Goal: Transaction & Acquisition: Download file/media

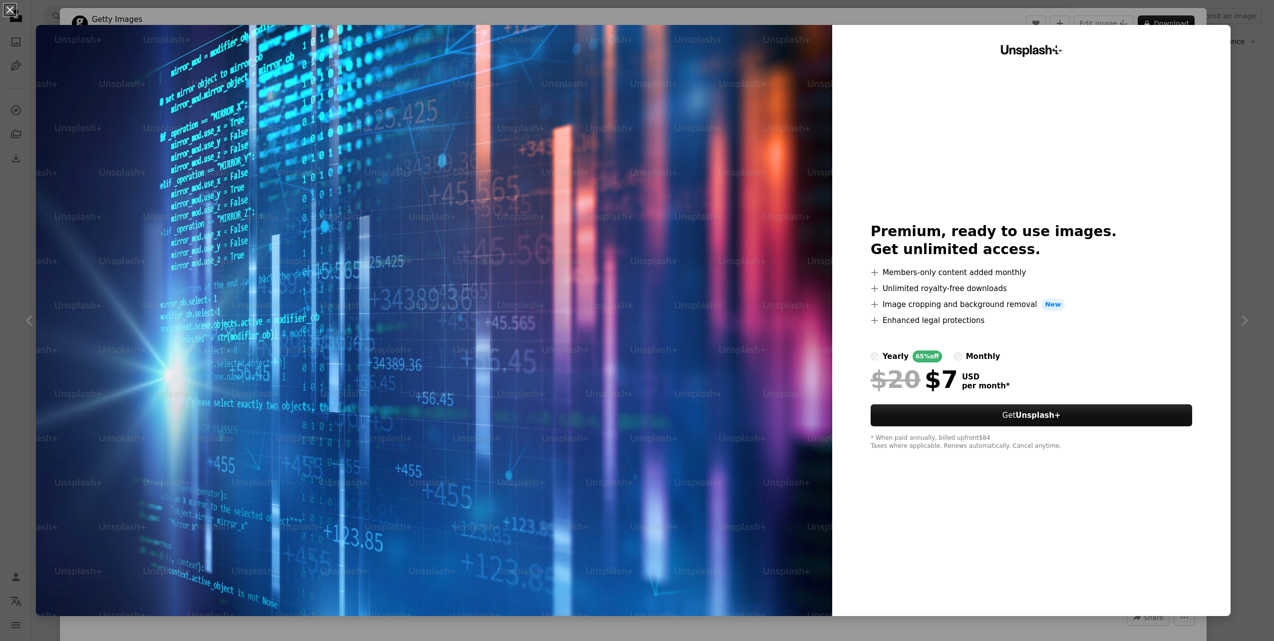
click at [1241, 51] on div "An X shape Unsplash+ Premium, ready to use images. Get unlimited access. A plus…" at bounding box center [637, 320] width 1274 height 641
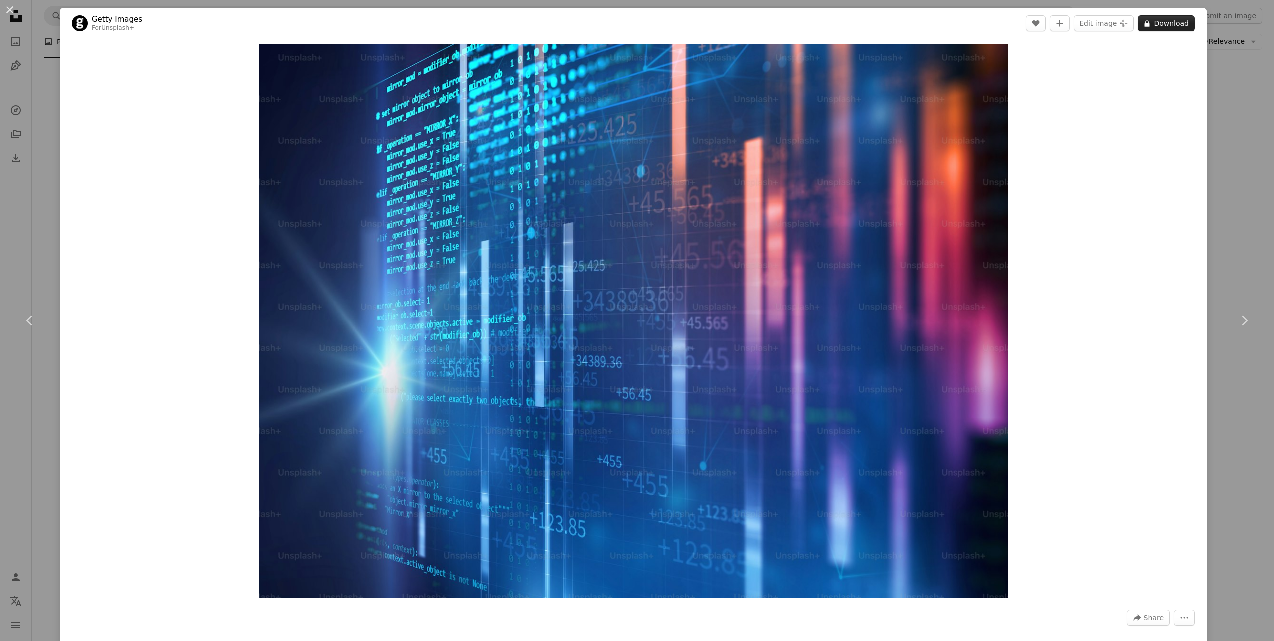
click at [1163, 26] on button "A lock Download" at bounding box center [1166, 23] width 57 height 16
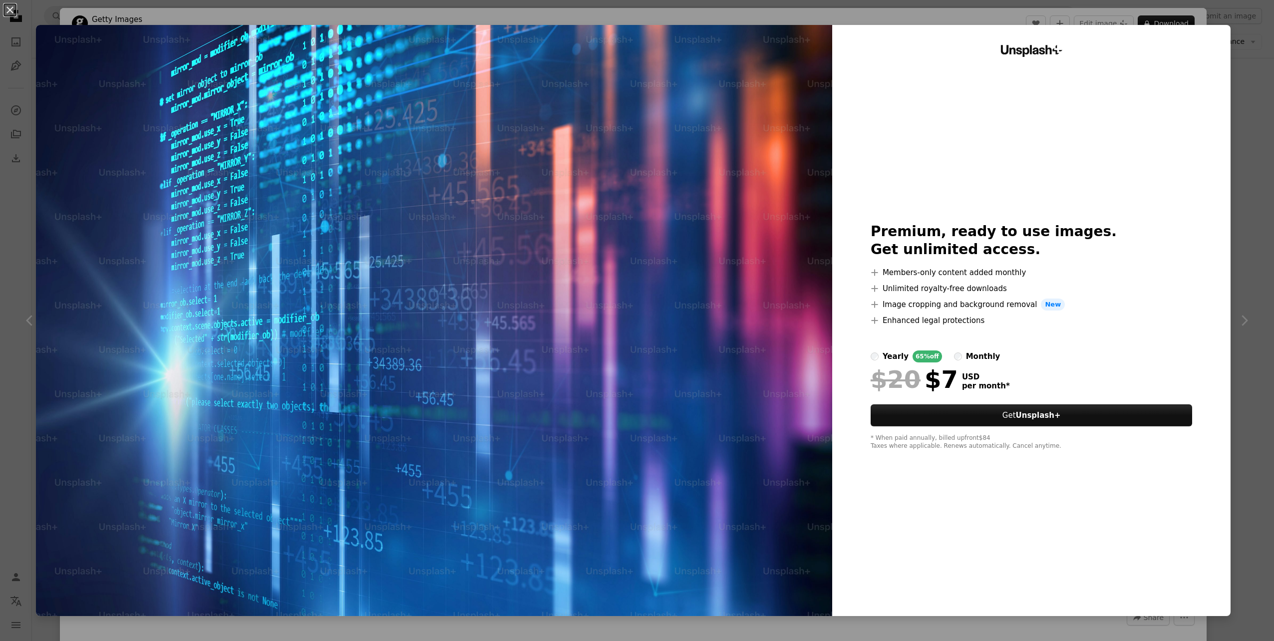
click at [1229, 36] on div "An X shape Unsplash+ Premium, ready to use images. Get unlimited access. A plus…" at bounding box center [637, 320] width 1274 height 641
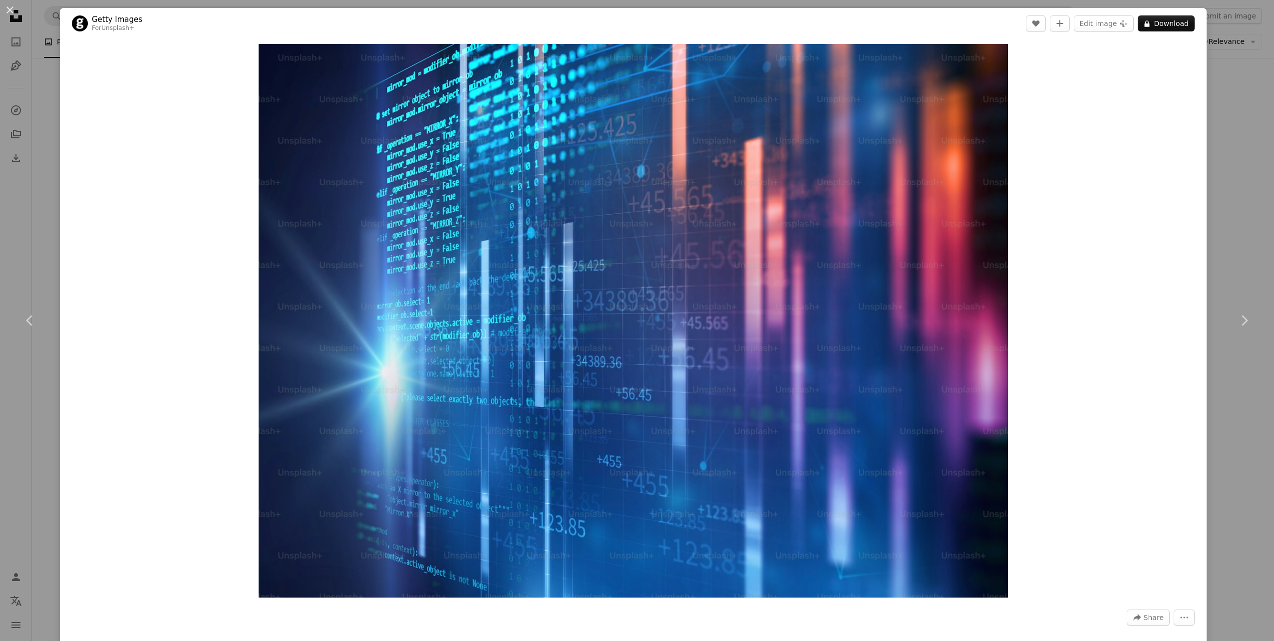
click at [1228, 87] on div "An X shape Chevron left Chevron right Getty Images For Unsplash+ A heart A plus…" at bounding box center [637, 320] width 1274 height 641
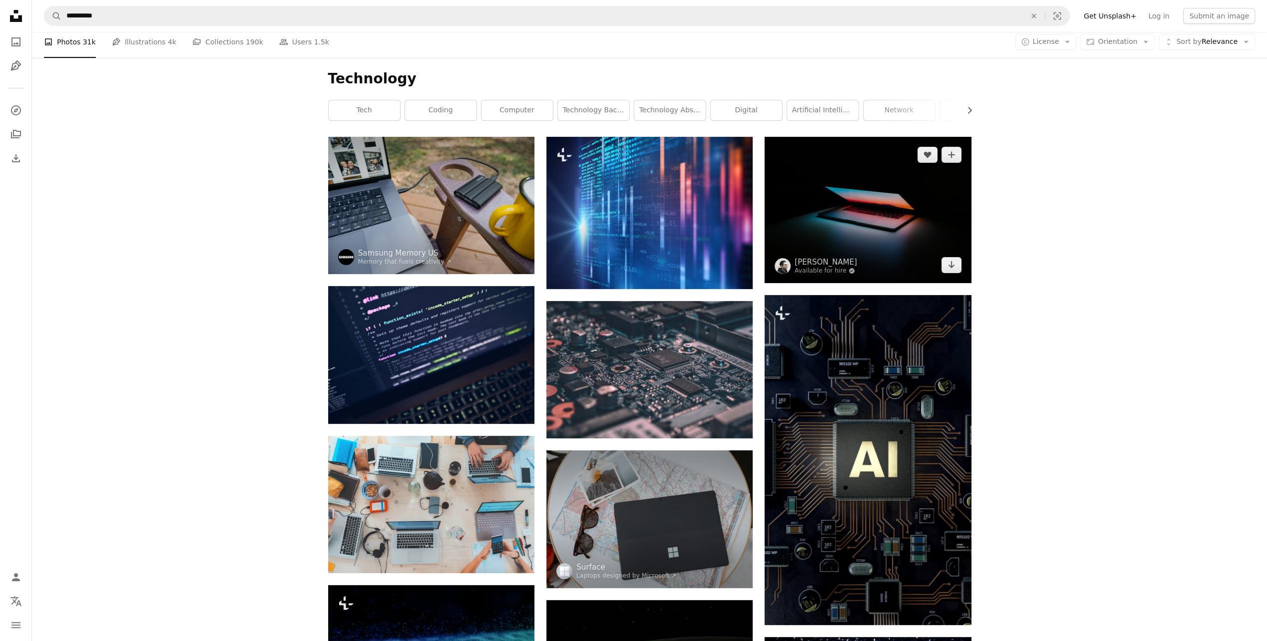
click at [874, 232] on img at bounding box center [867, 210] width 206 height 146
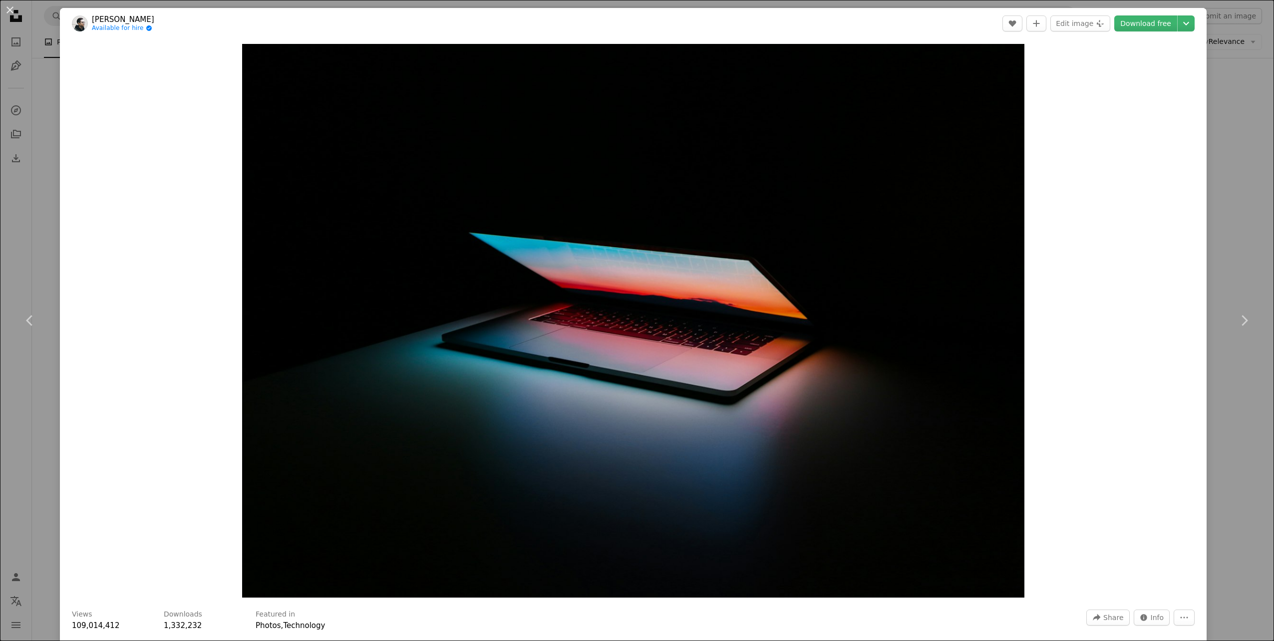
click at [1223, 136] on div "An X shape Chevron left Chevron right Ales Nesetril Available for hire A checkm…" at bounding box center [637, 320] width 1274 height 641
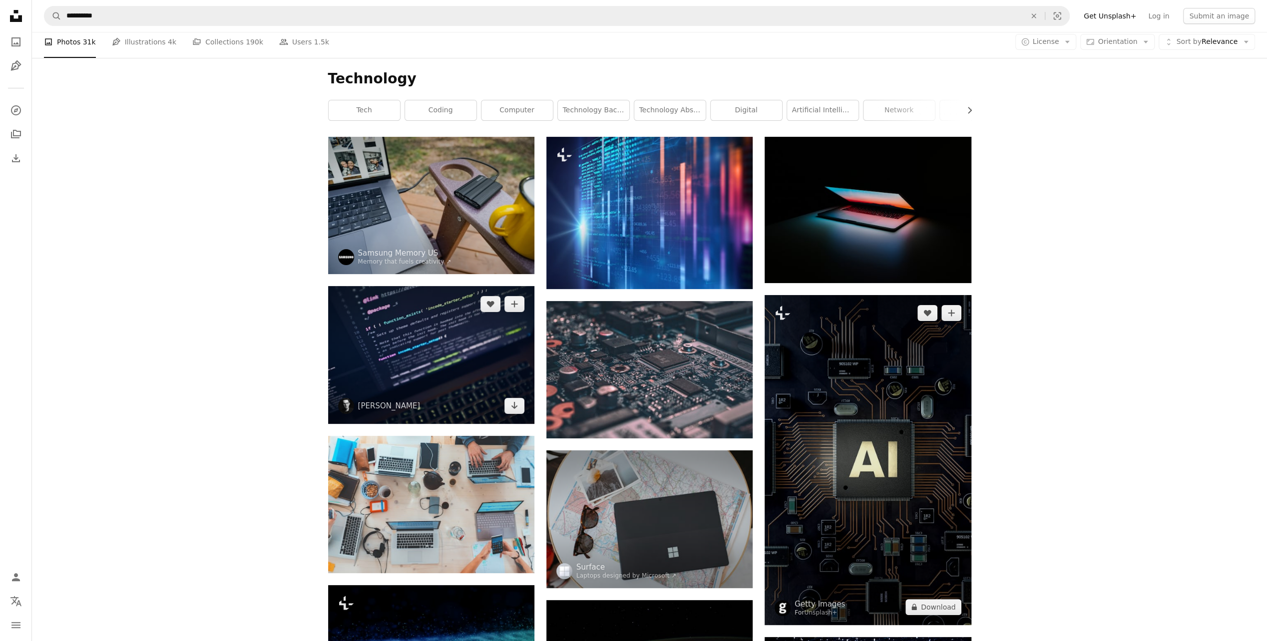
click at [476, 357] on img at bounding box center [431, 354] width 206 height 137
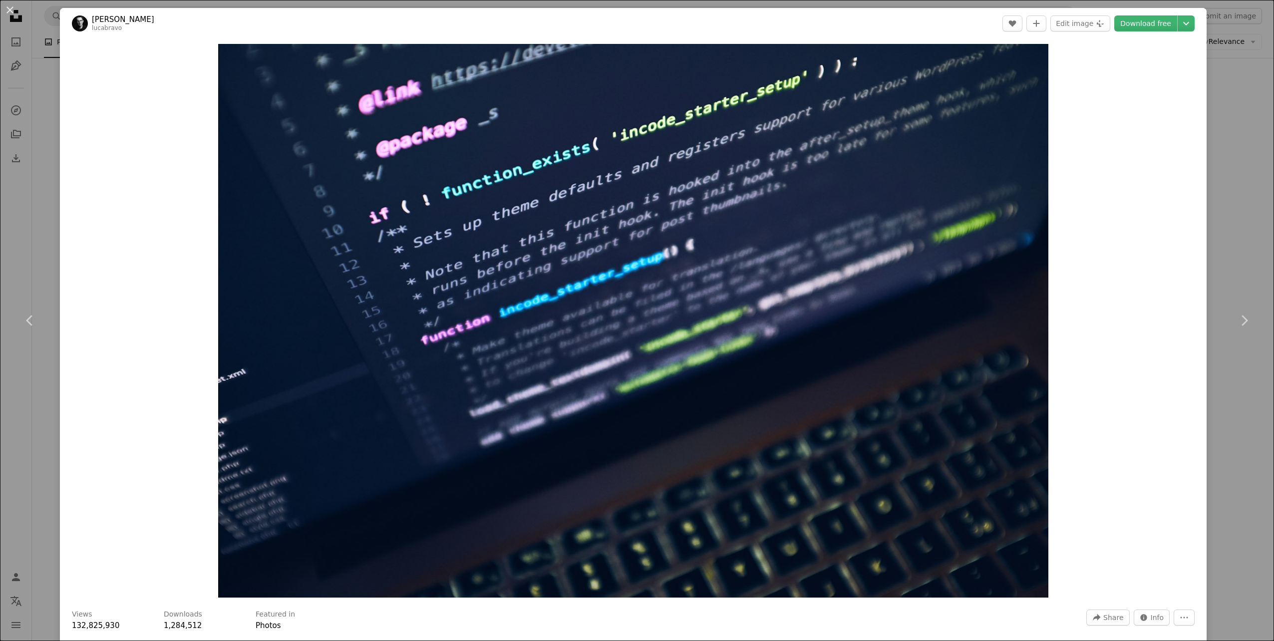
click at [1230, 118] on div "An X shape Chevron left Chevron right [PERSON_NAME] lucabravo A heart A plus si…" at bounding box center [637, 320] width 1274 height 641
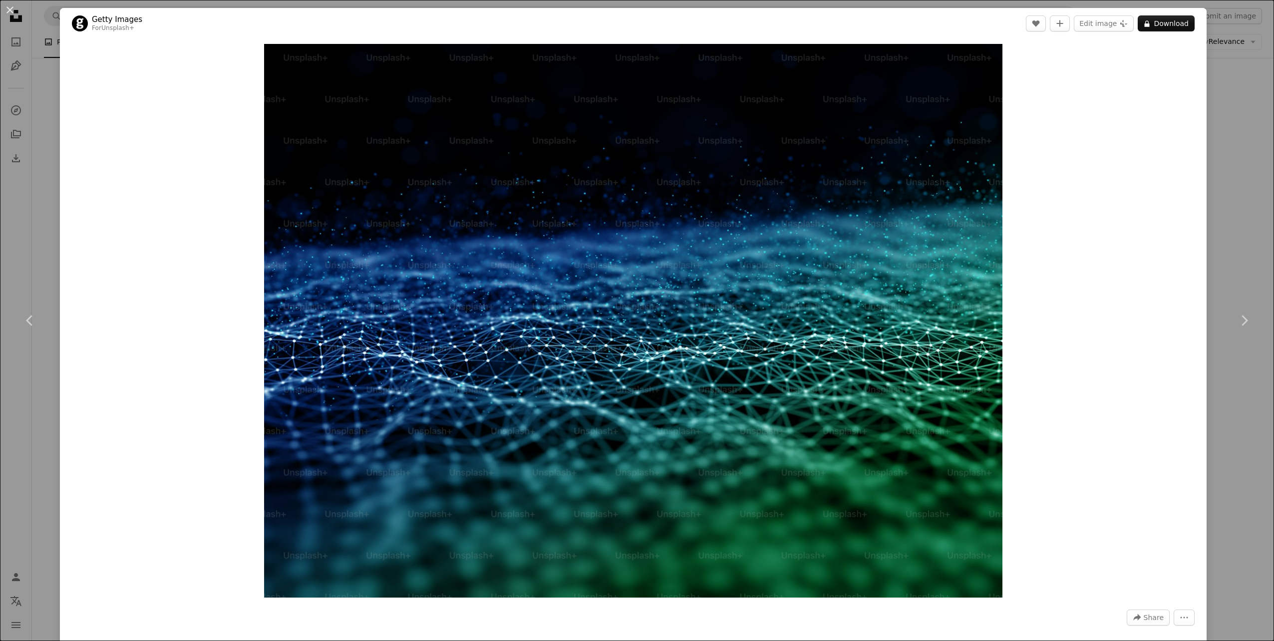
click at [1213, 174] on div "An X shape Chevron left Chevron right Getty Images For Unsplash+ A heart A plus…" at bounding box center [637, 320] width 1274 height 641
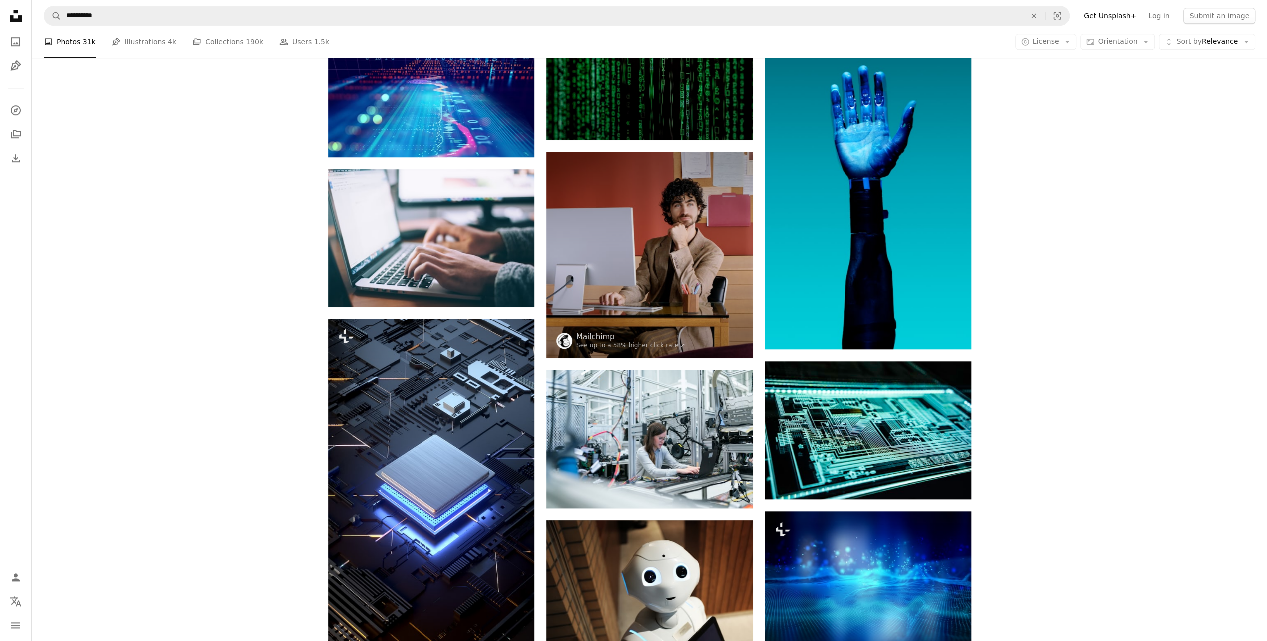
scroll to position [899, 0]
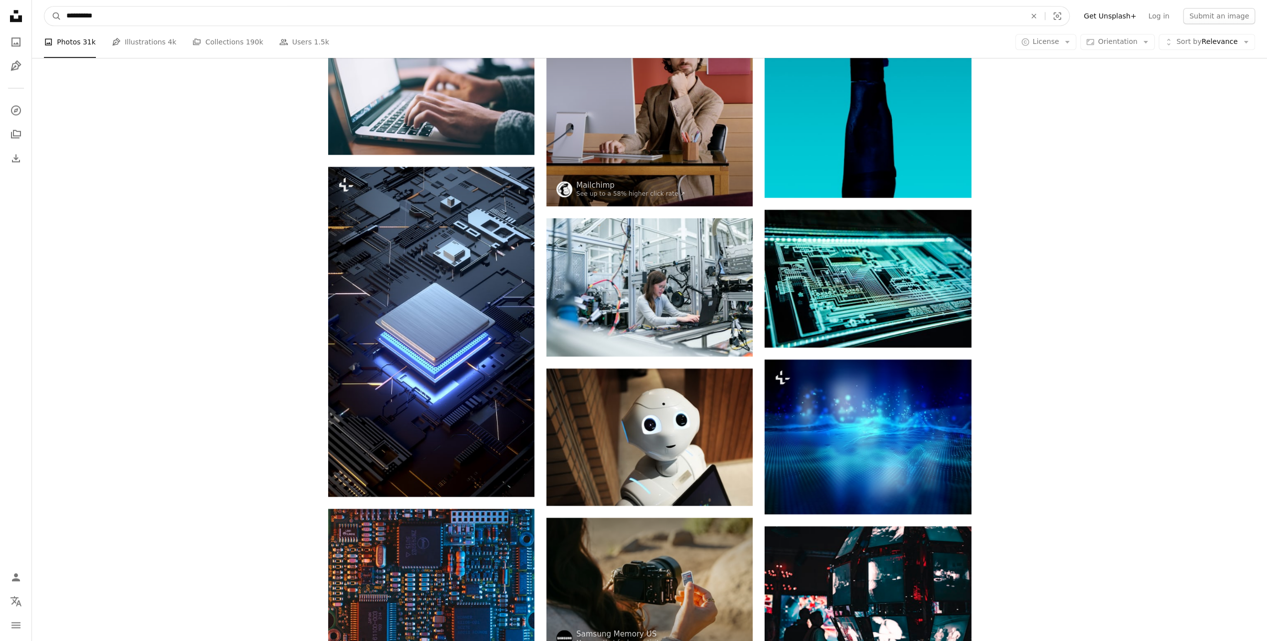
click at [85, 18] on input "**********" at bounding box center [541, 15] width 961 height 19
type input "*********"
click at [44, 6] on button "A magnifying glass" at bounding box center [52, 15] width 17 height 19
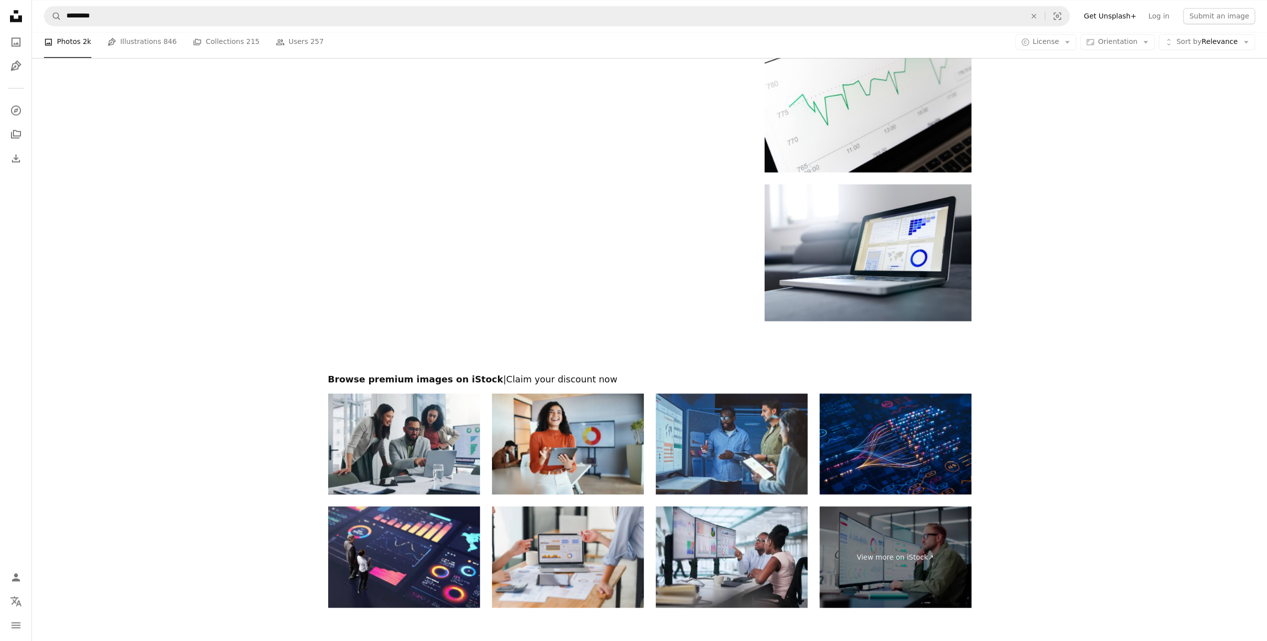
scroll to position [1498, 0]
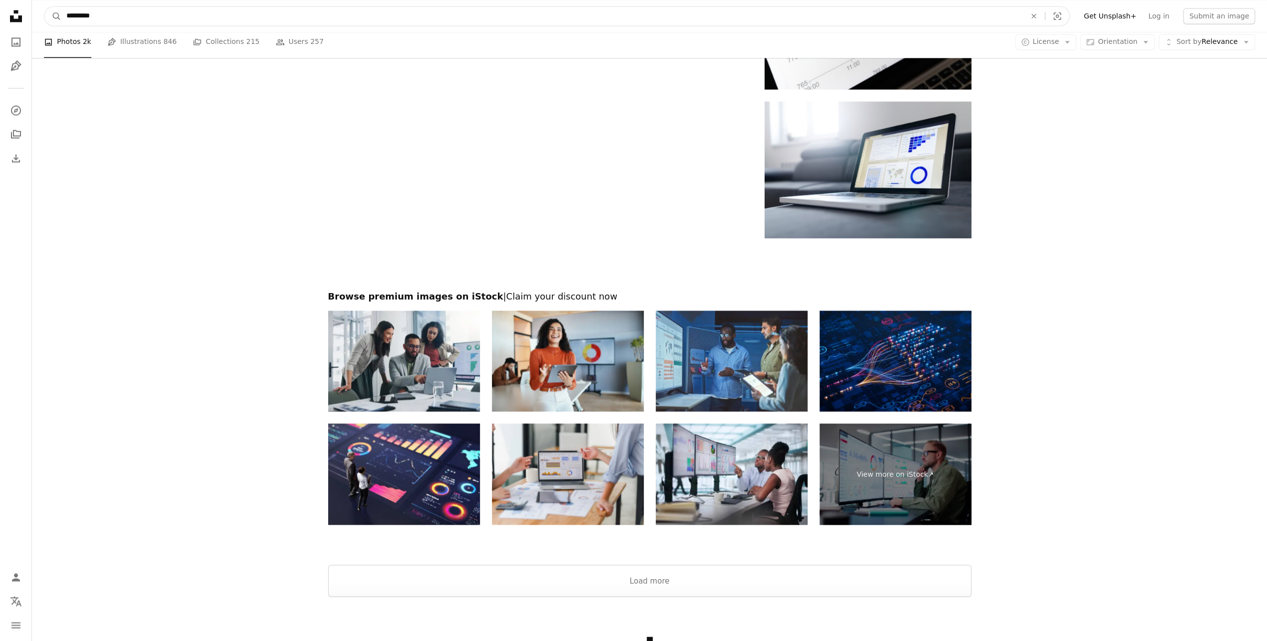
click at [78, 16] on input "*********" at bounding box center [541, 15] width 961 height 19
type input "***"
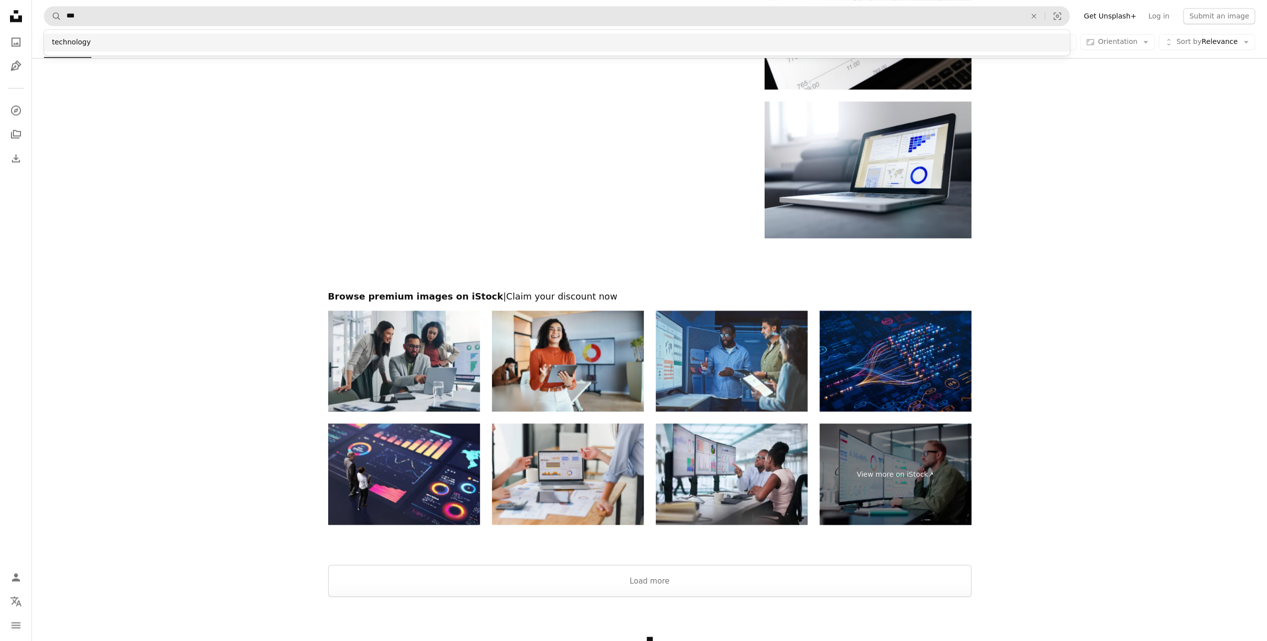
click at [89, 36] on div "technology" at bounding box center [557, 42] width 1026 height 18
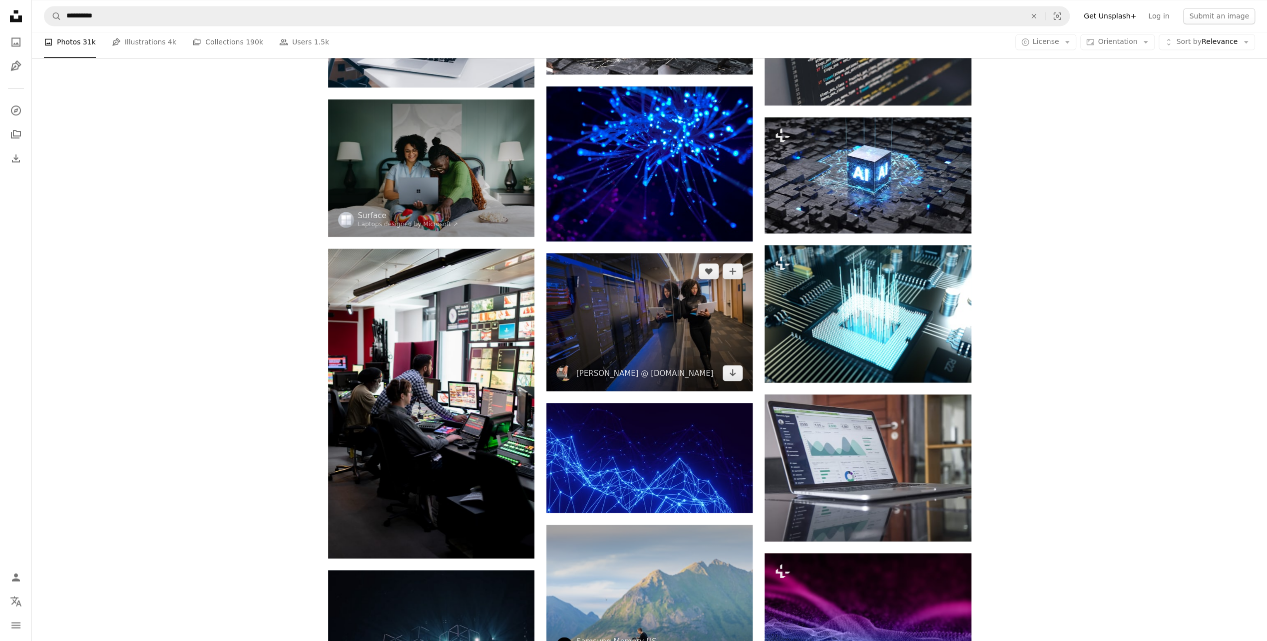
scroll to position [1798, 0]
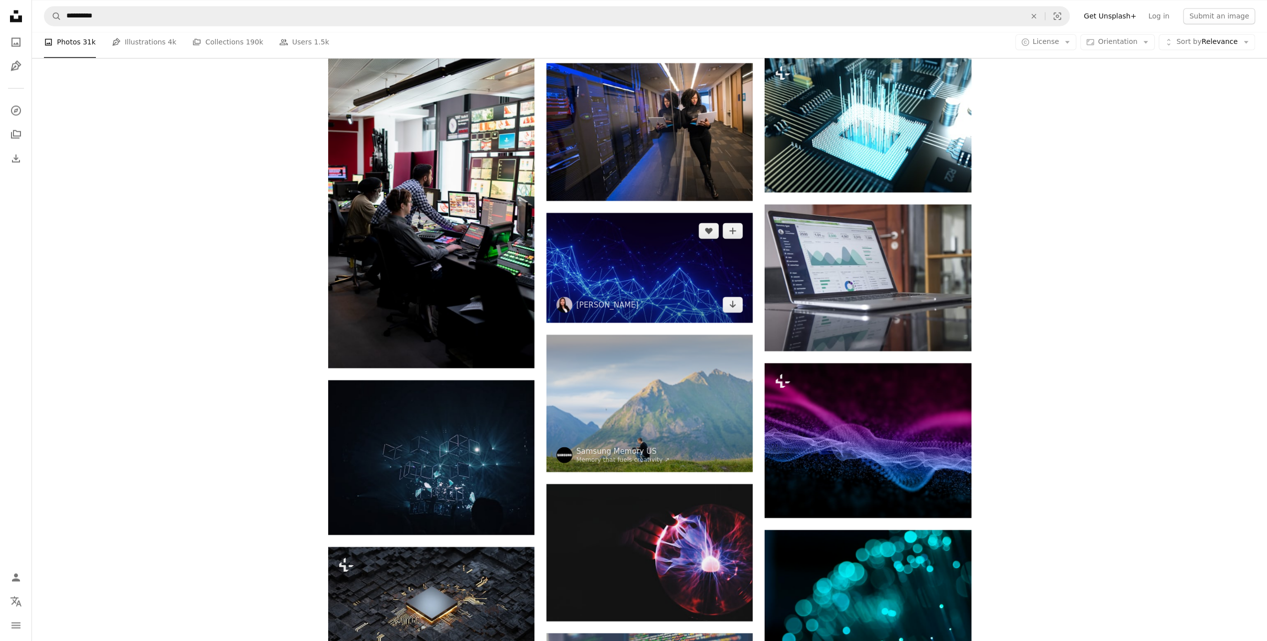
drag, startPoint x: 617, startPoint y: 278, endPoint x: 773, endPoint y: 361, distance: 176.2
click at [617, 278] on img at bounding box center [649, 267] width 206 height 109
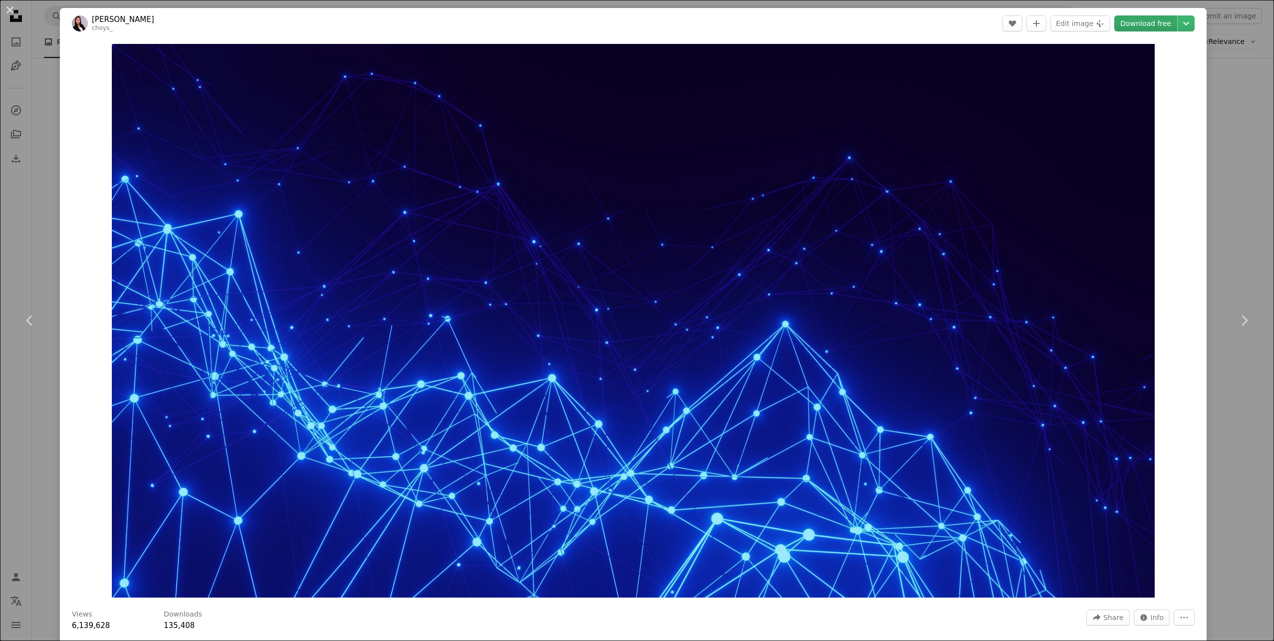
click at [1125, 25] on link "Download free" at bounding box center [1145, 23] width 63 height 16
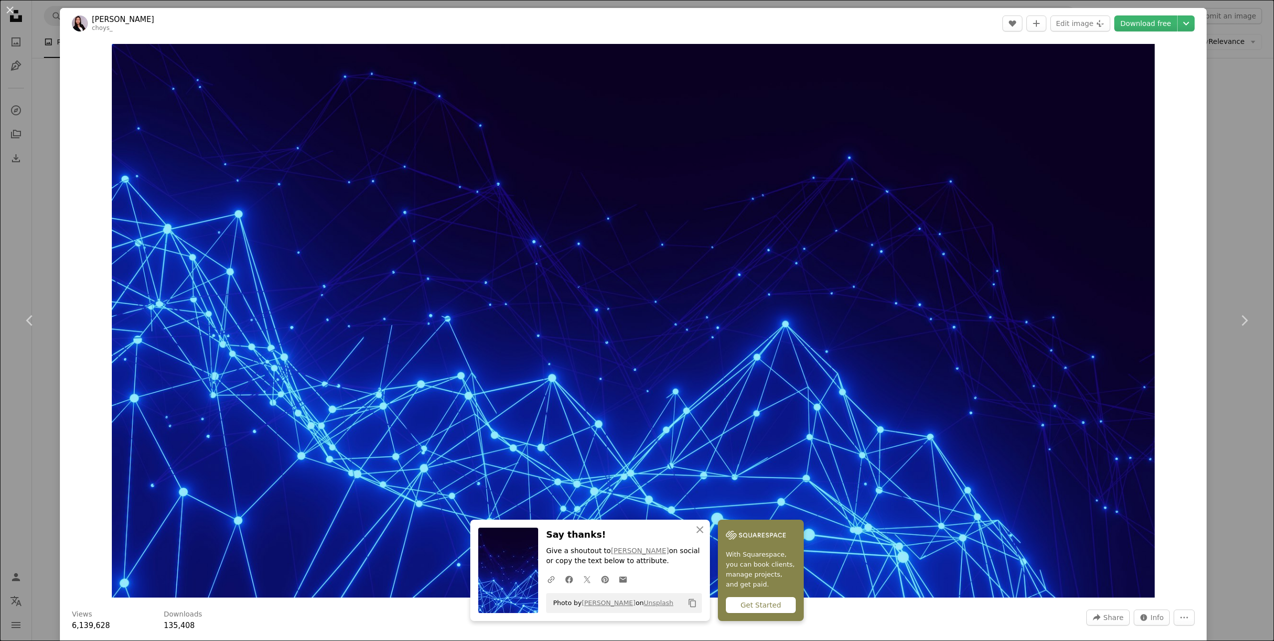
click at [1238, 148] on div "An X shape Chevron left Chevron right An X shape Close Say thanks! Give a shout…" at bounding box center [637, 320] width 1274 height 641
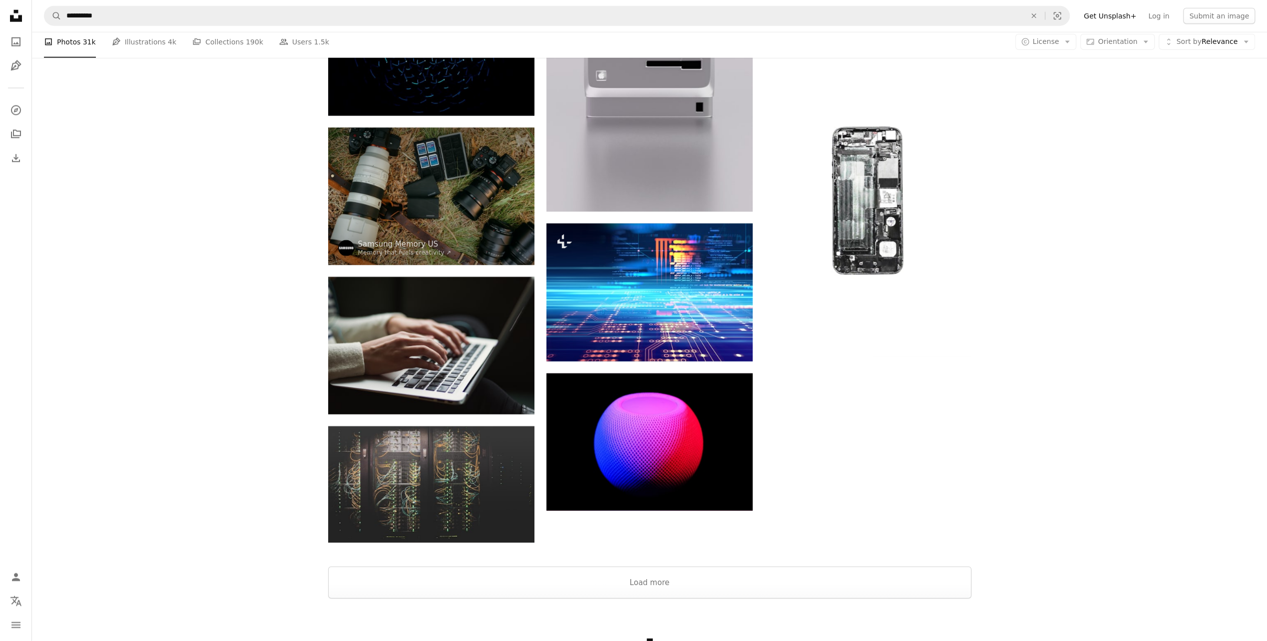
scroll to position [10186, 0]
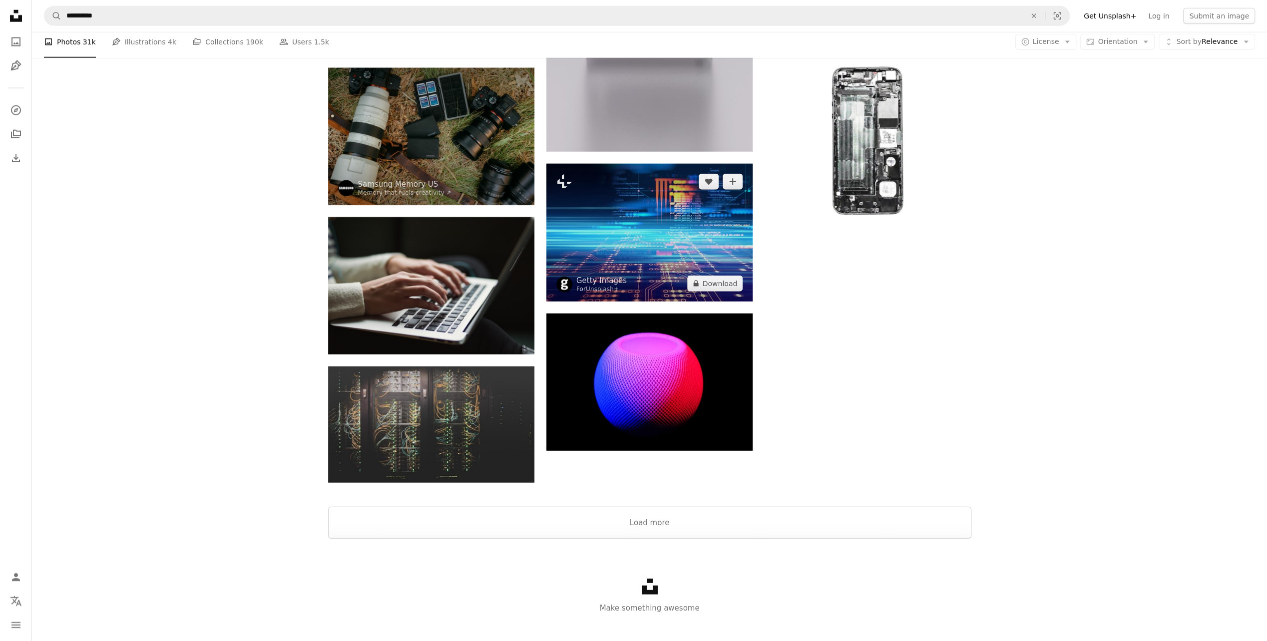
click at [610, 266] on img at bounding box center [649, 232] width 206 height 137
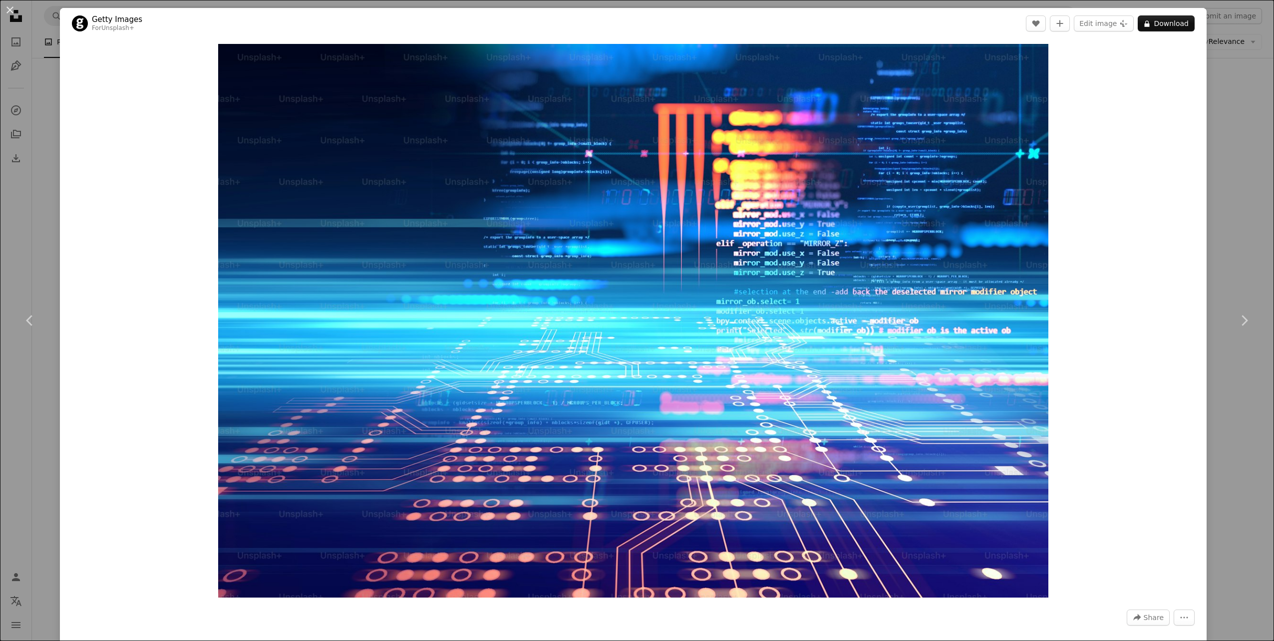
click at [1237, 201] on div "An X shape Chevron left Chevron right Getty Images For Unsplash+ A heart A plus…" at bounding box center [637, 320] width 1274 height 641
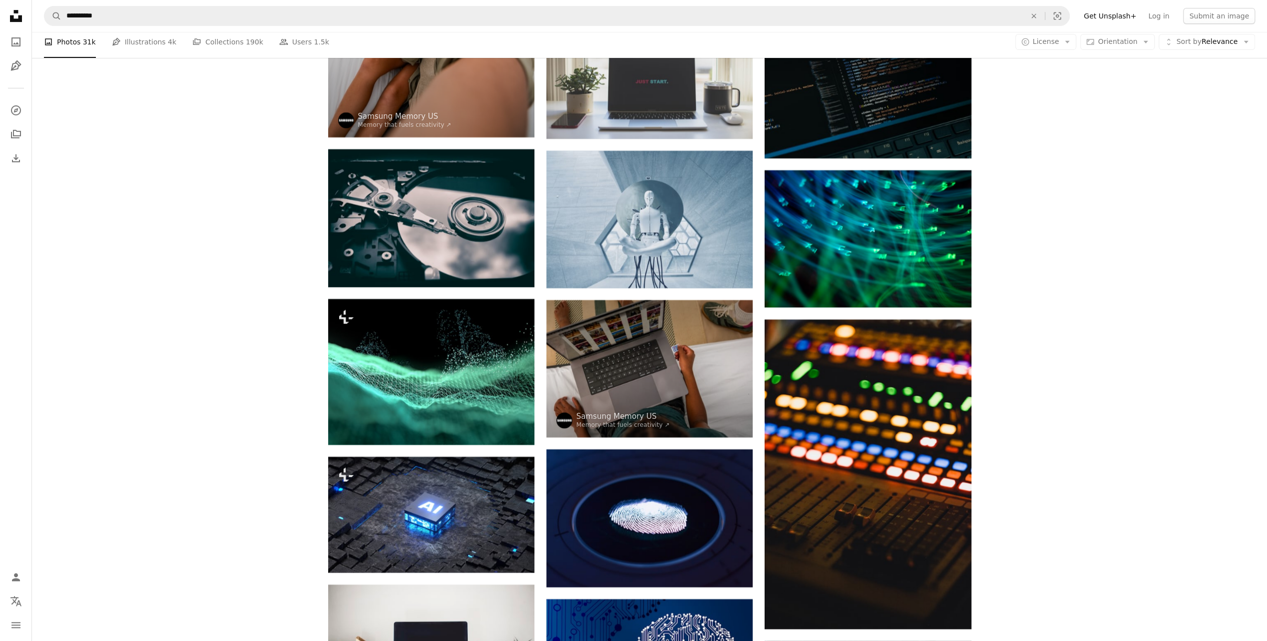
scroll to position [5799, 0]
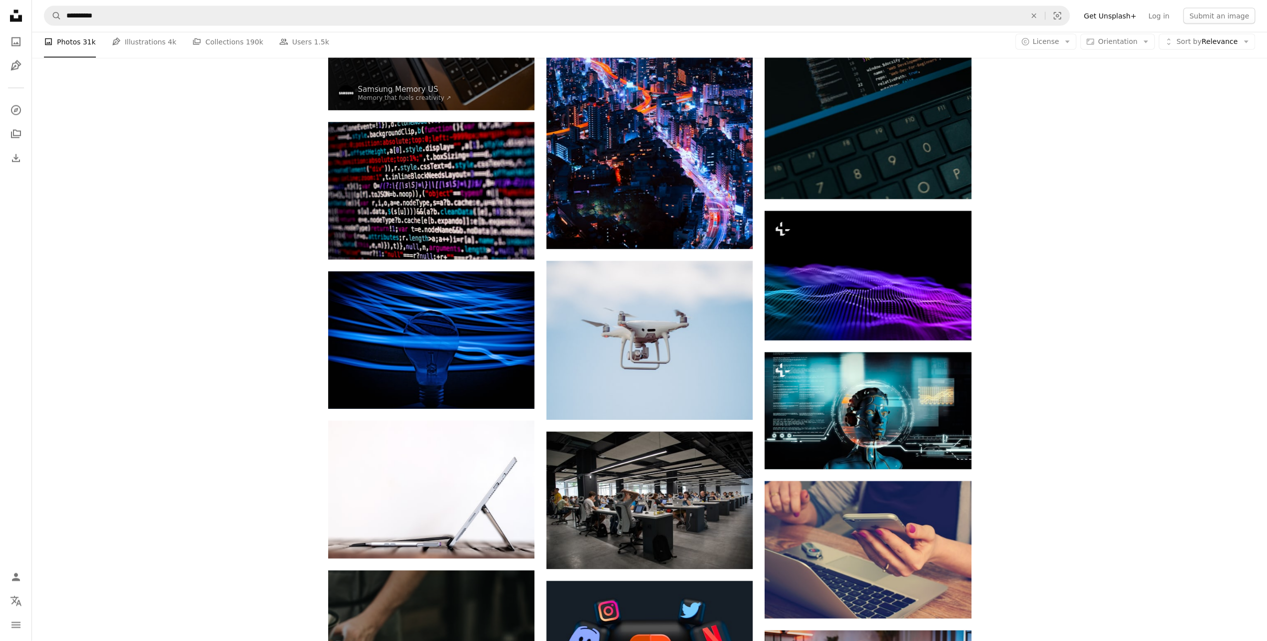
drag, startPoint x: 1255, startPoint y: 169, endPoint x: 1260, endPoint y: 215, distance: 46.3
click at [1260, 215] on div "Promoted A heart A plus sign Samsung Memory US Memory that fuels creativity ↗ A…" at bounding box center [649, 192] width 1235 height 11709
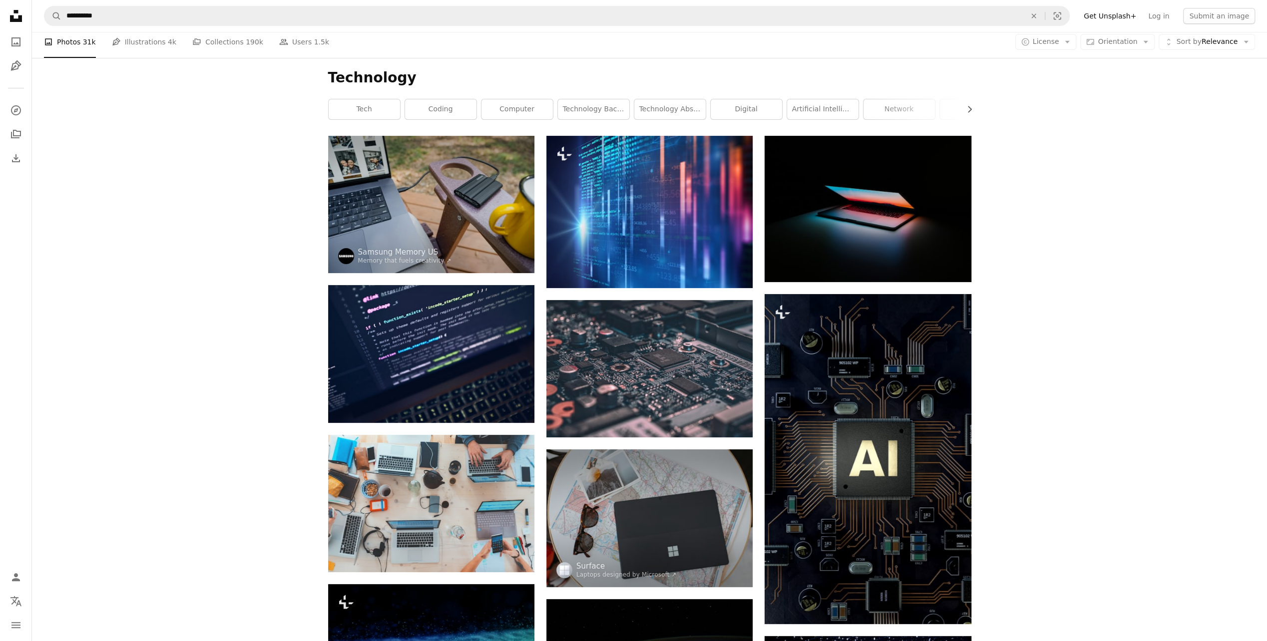
scroll to position [0, 0]
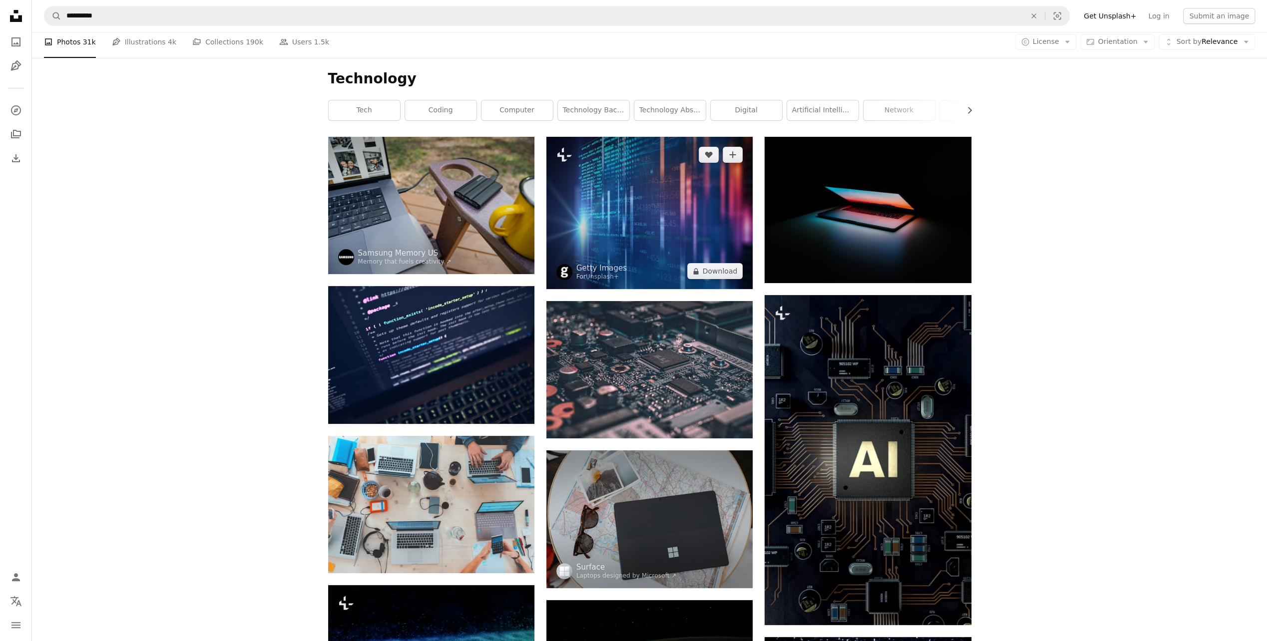
click at [666, 202] on img at bounding box center [649, 213] width 206 height 152
click at [620, 219] on img at bounding box center [649, 213] width 206 height 152
click at [587, 194] on img at bounding box center [649, 213] width 206 height 152
click at [730, 205] on img at bounding box center [649, 213] width 206 height 152
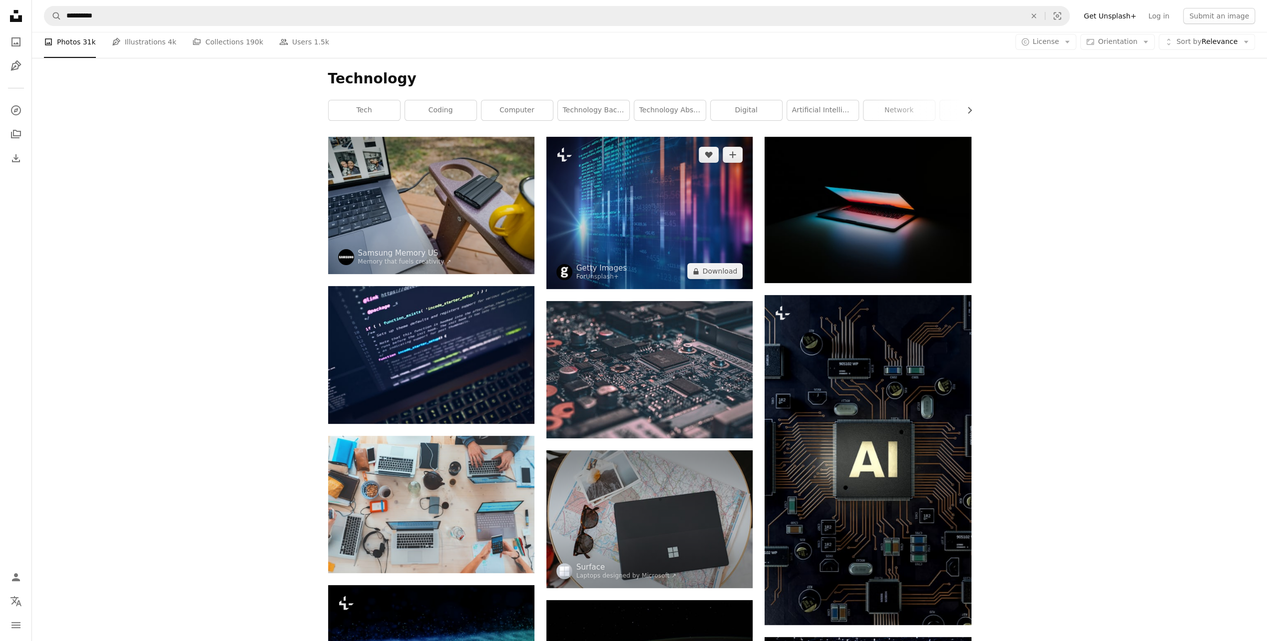
click at [602, 234] on img at bounding box center [649, 213] width 206 height 152
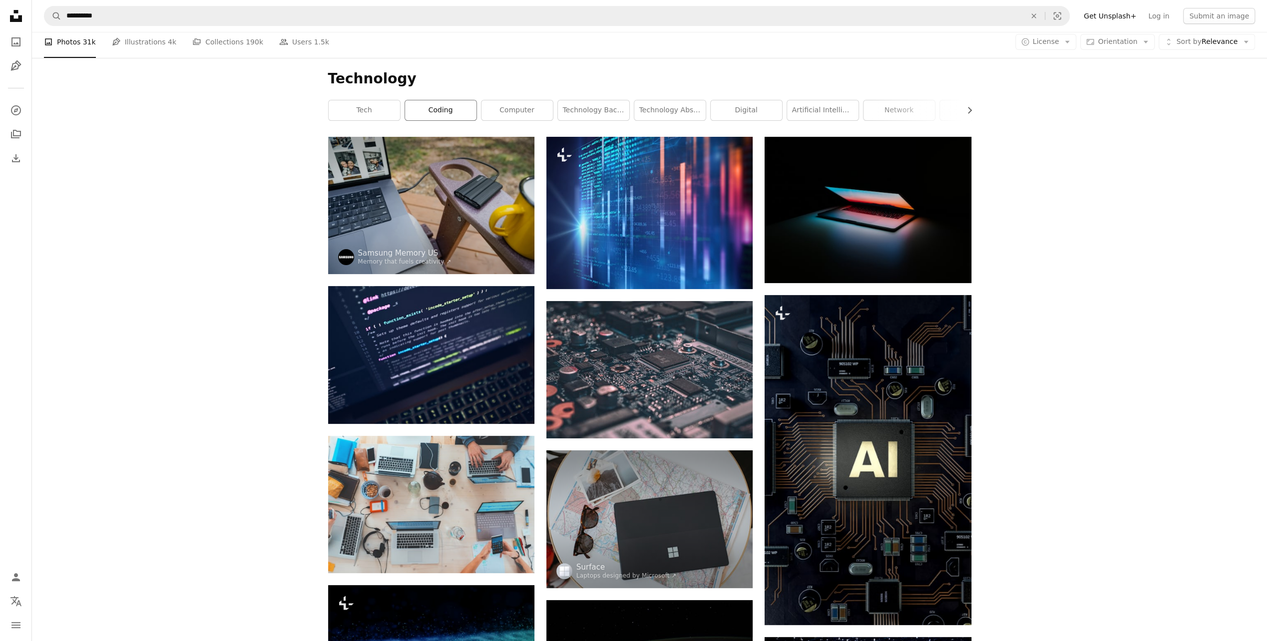
click at [437, 108] on link "coding" at bounding box center [440, 110] width 71 height 20
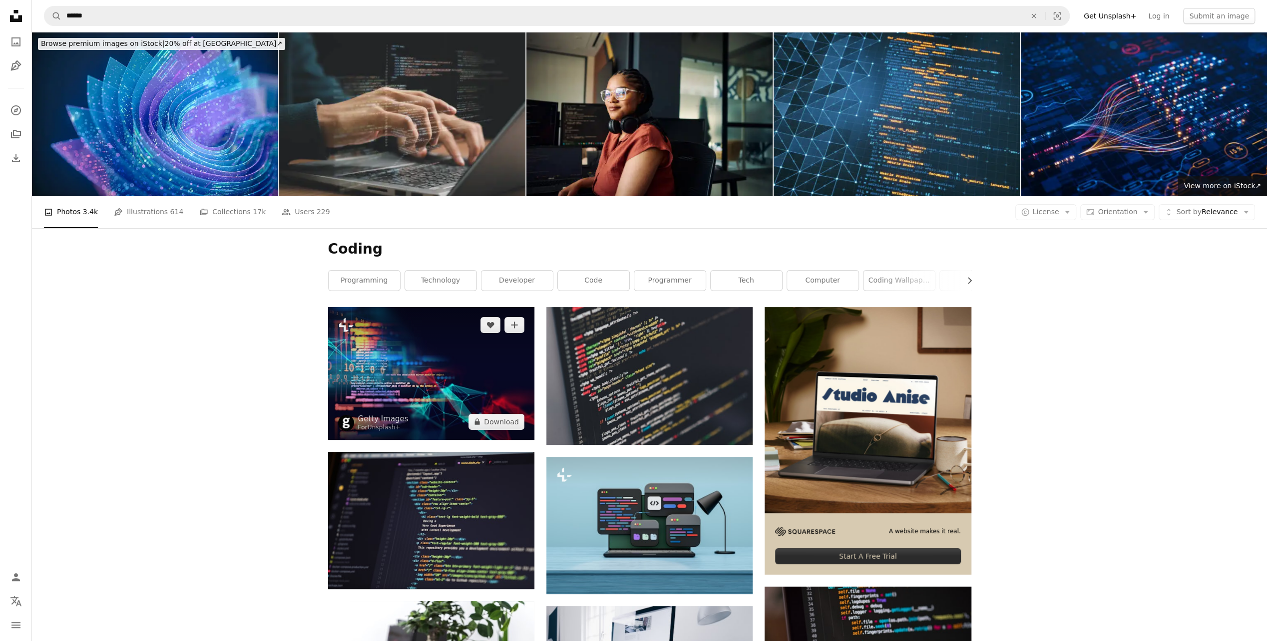
click at [470, 359] on img at bounding box center [431, 373] width 206 height 133
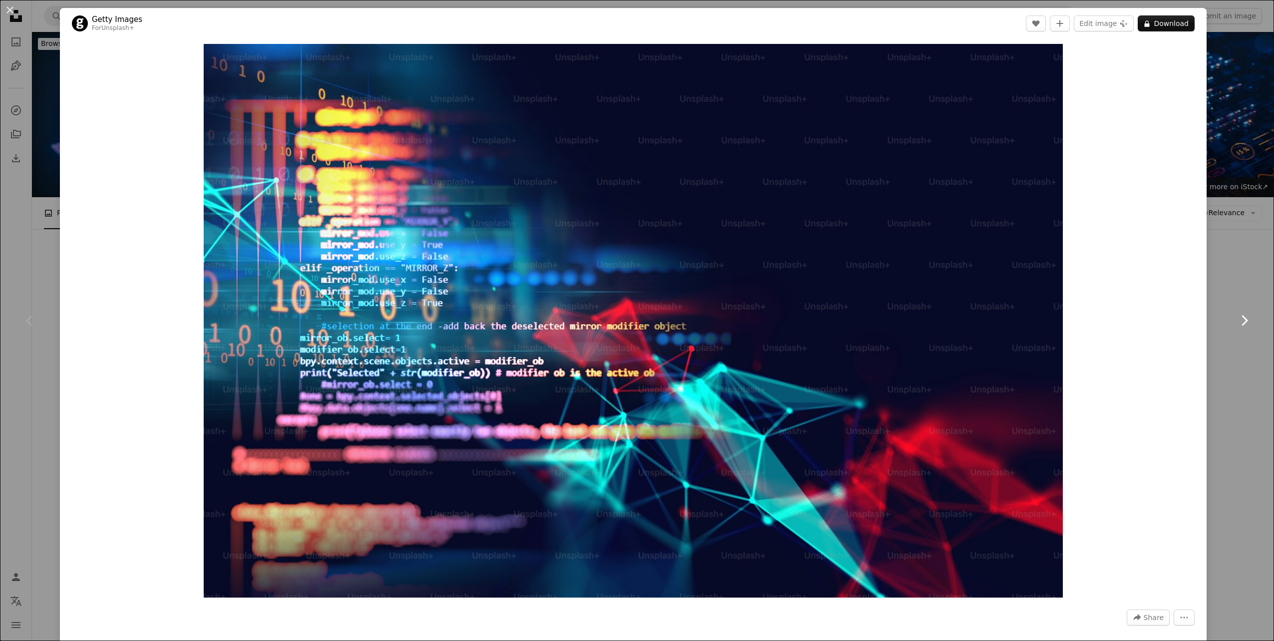
click at [1242, 275] on link "Chevron right" at bounding box center [1244, 321] width 60 height 96
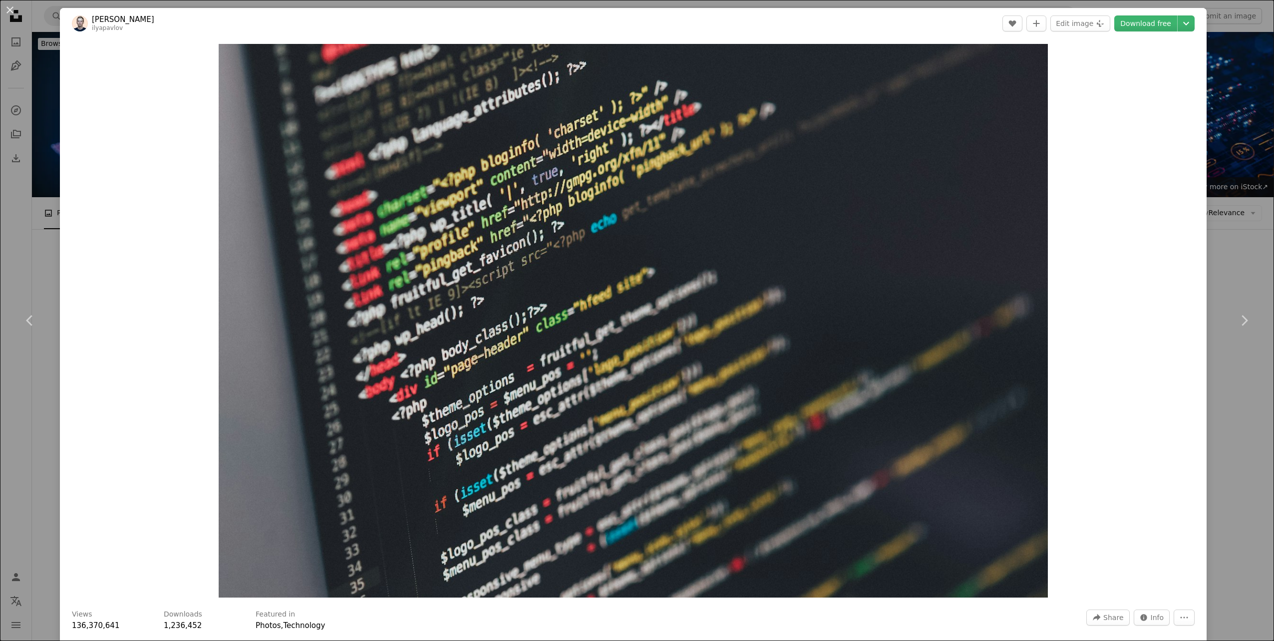
click at [1246, 412] on div "An X shape Chevron left Chevron right [PERSON_NAME] ilyapavlov A heart A plus s…" at bounding box center [637, 320] width 1274 height 641
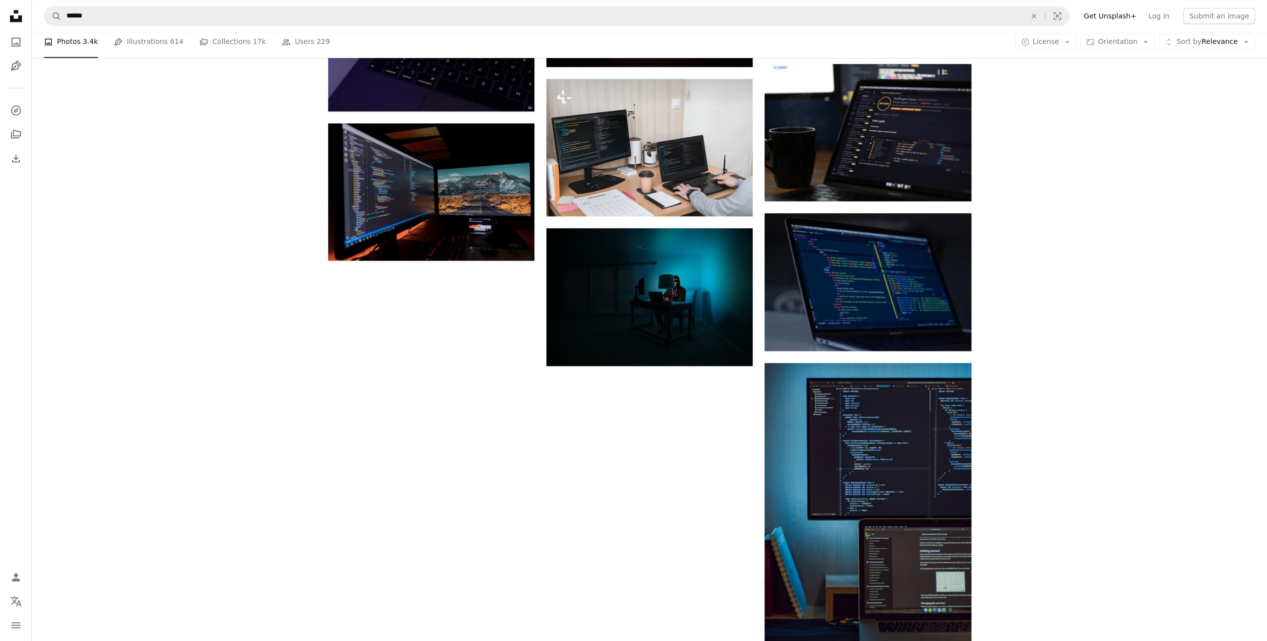
scroll to position [1248, 0]
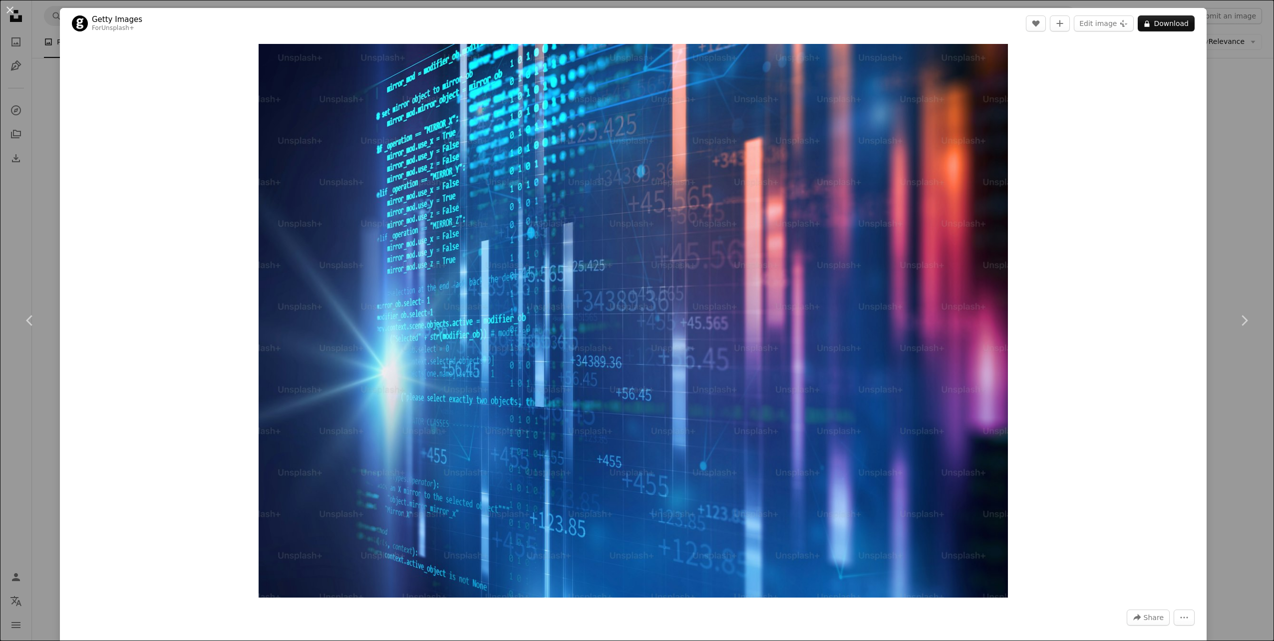
click at [1230, 74] on div "An X shape Chevron left Chevron right Getty Images For Unsplash+ A heart A plus…" at bounding box center [637, 320] width 1274 height 641
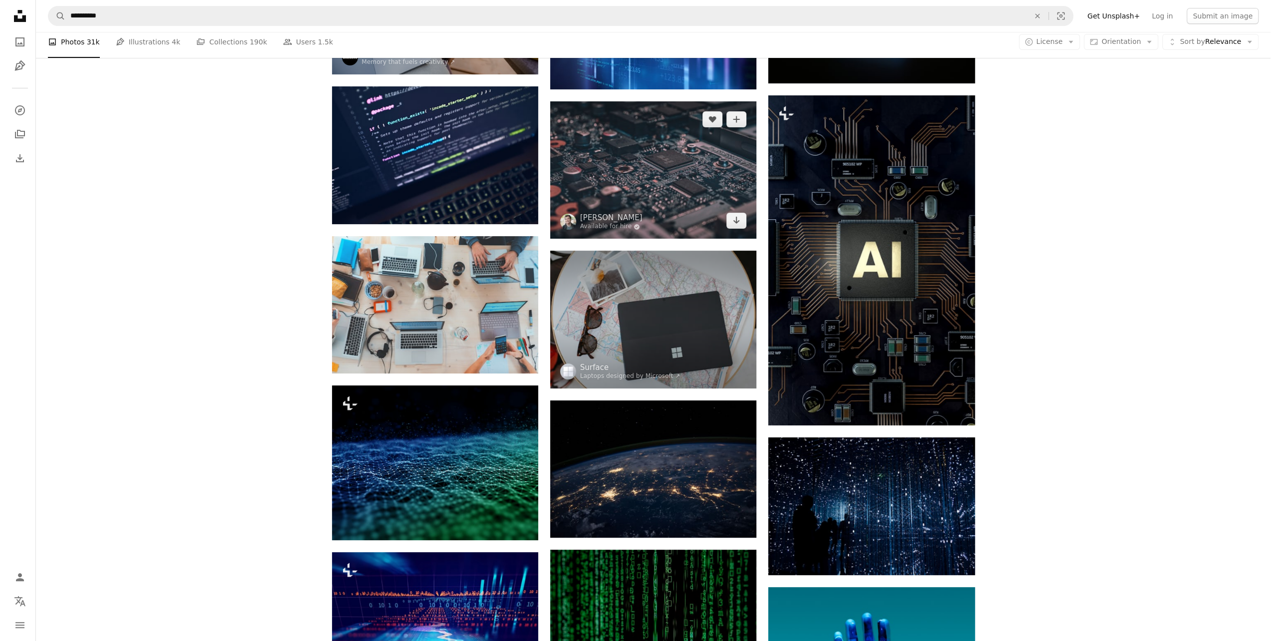
scroll to position [449, 0]
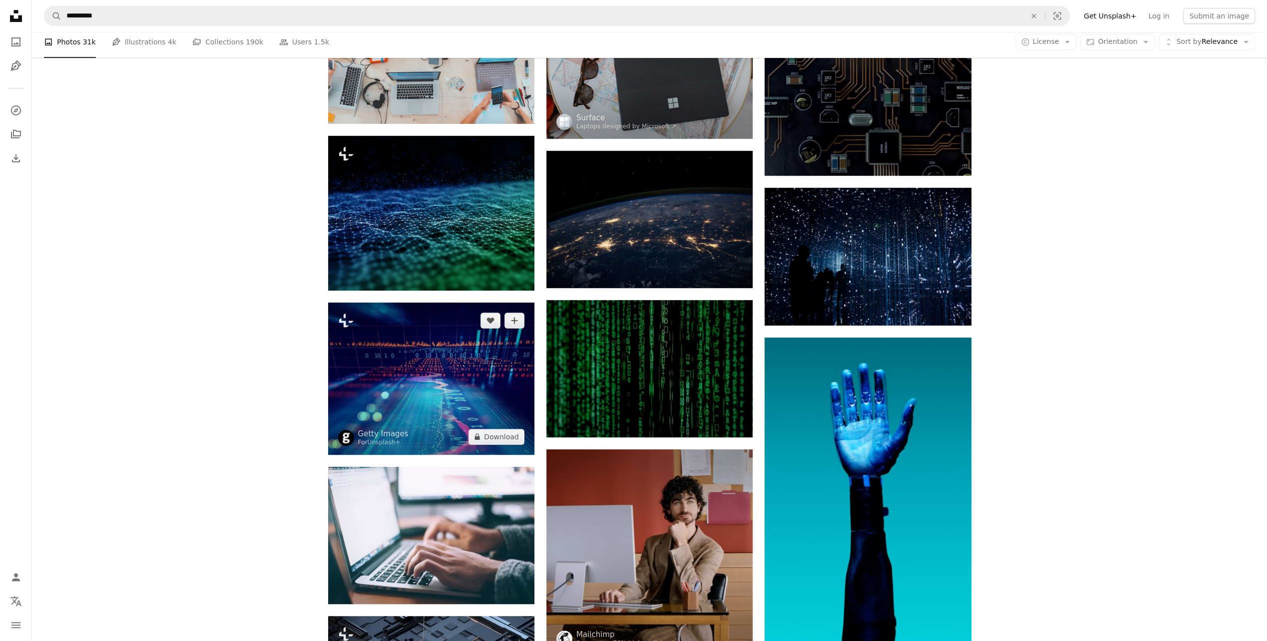
click at [480, 364] on img at bounding box center [431, 379] width 206 height 152
click at [424, 363] on img at bounding box center [431, 379] width 206 height 152
click at [424, 345] on img at bounding box center [431, 379] width 206 height 152
click at [499, 439] on button "A lock Download" at bounding box center [496, 437] width 56 height 16
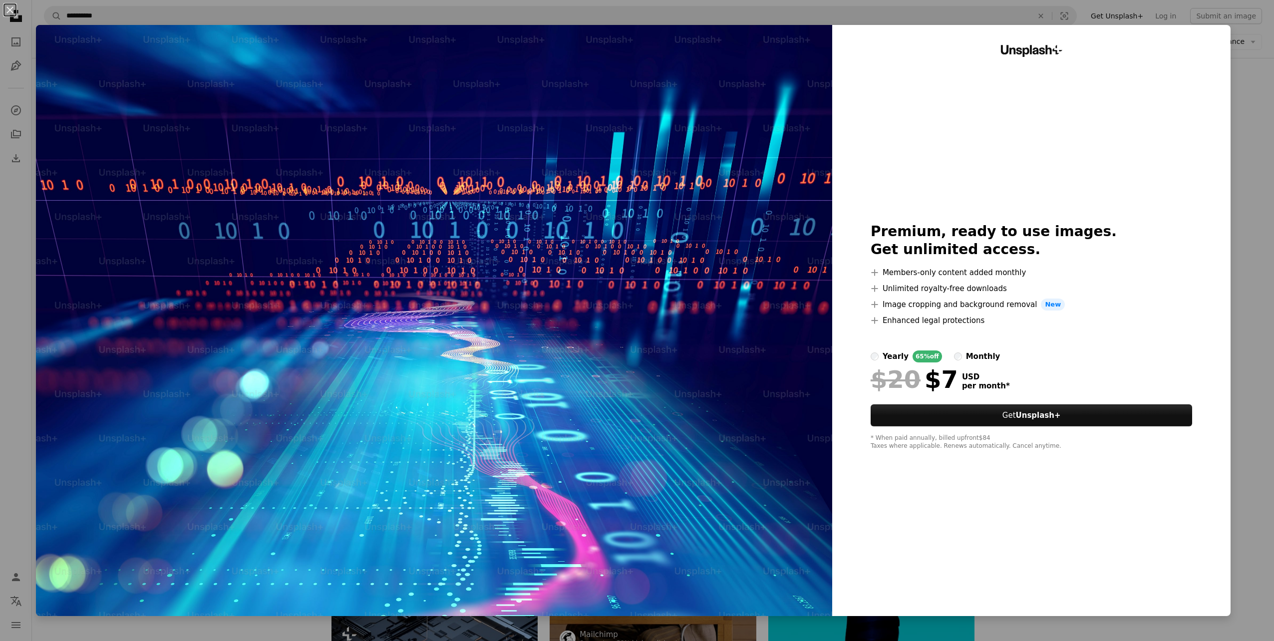
click at [1252, 86] on div "An X shape Unsplash+ Premium, ready to use images. Get unlimited access. A plus…" at bounding box center [637, 320] width 1274 height 641
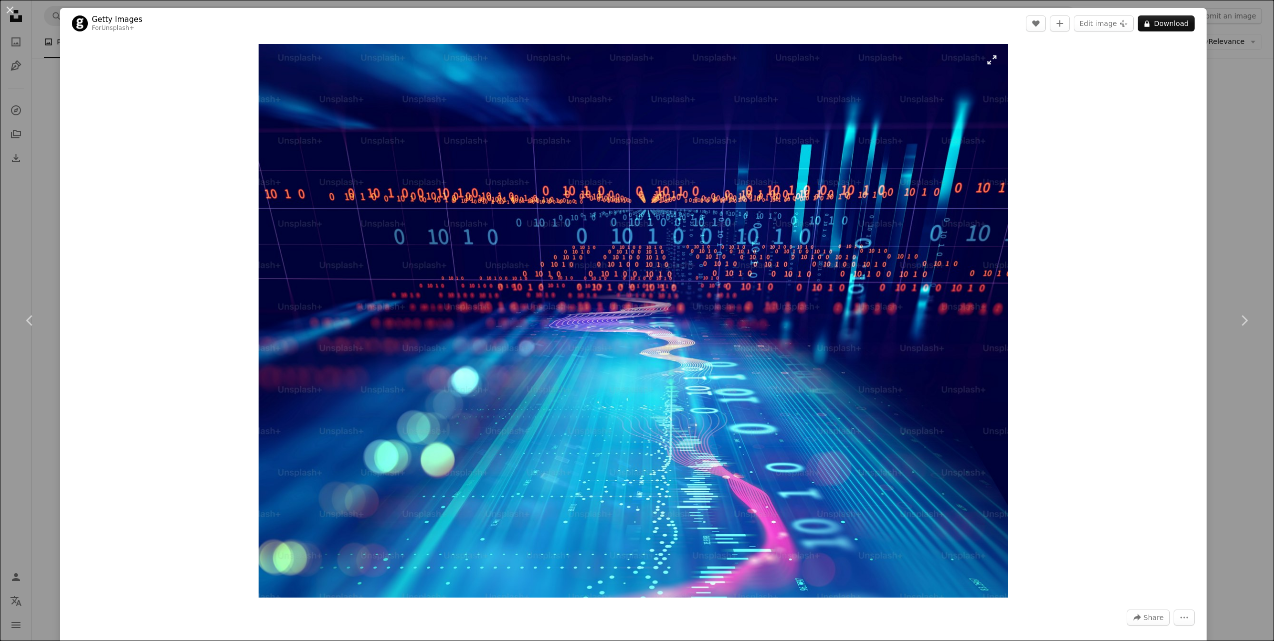
click at [521, 384] on img "Zoom in on this image" at bounding box center [634, 321] width 750 height 554
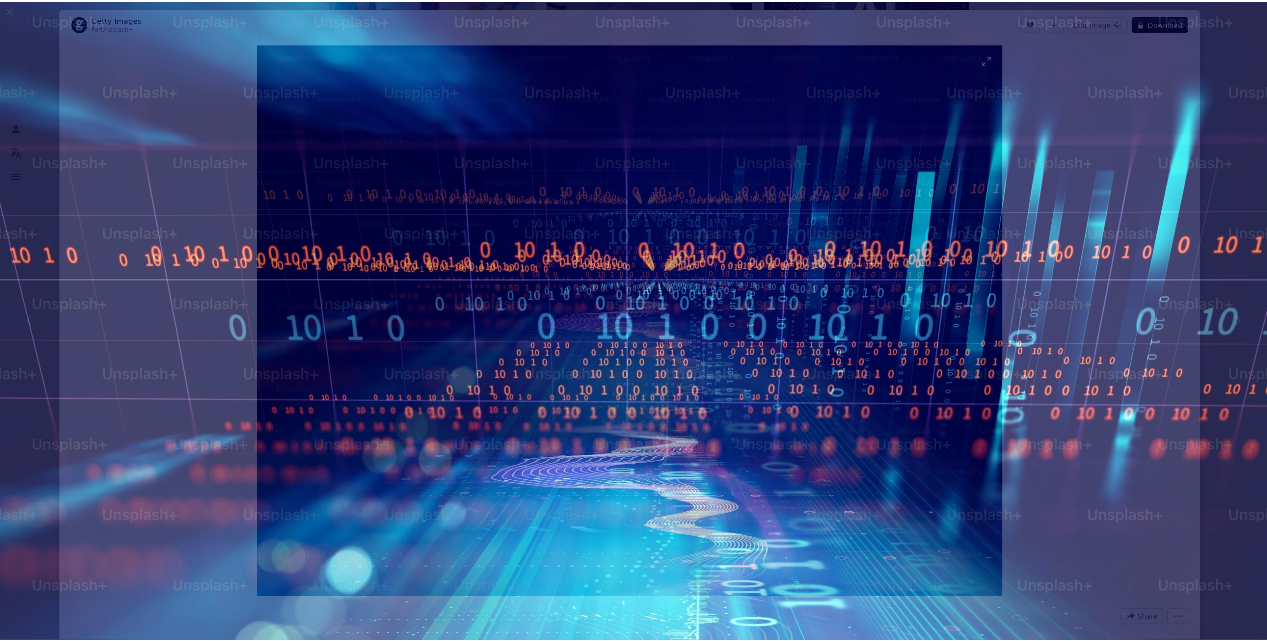
scroll to position [144, 0]
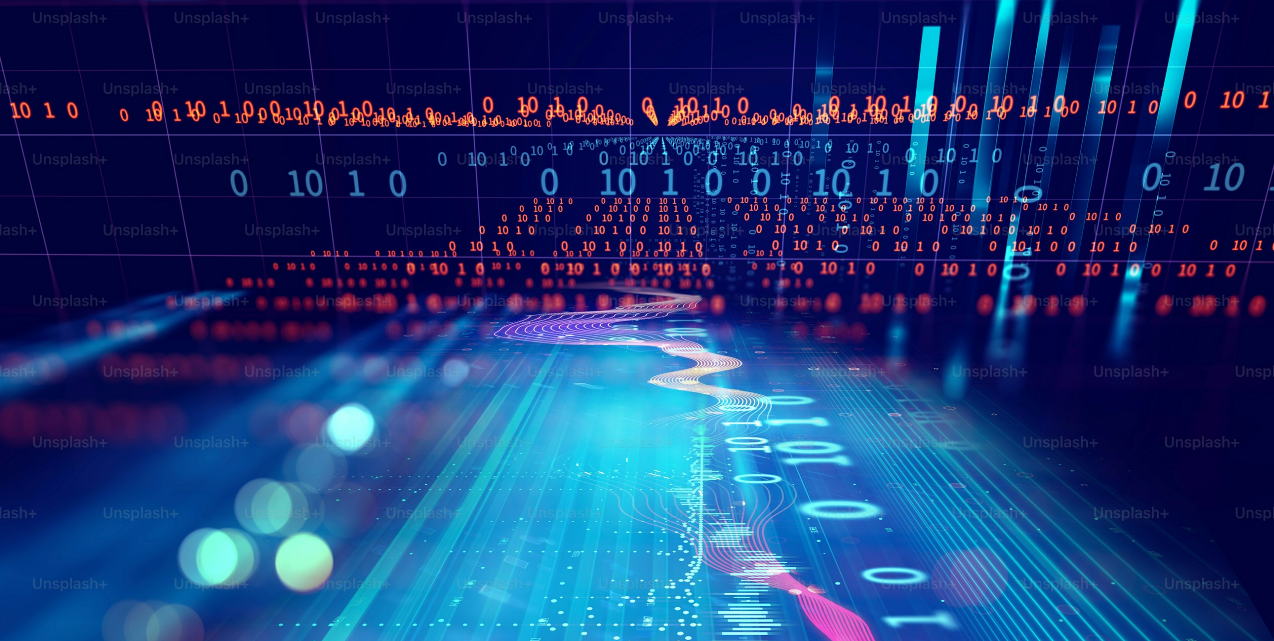
click at [1242, 10] on img "Zoom out on this image" at bounding box center [637, 326] width 1275 height 942
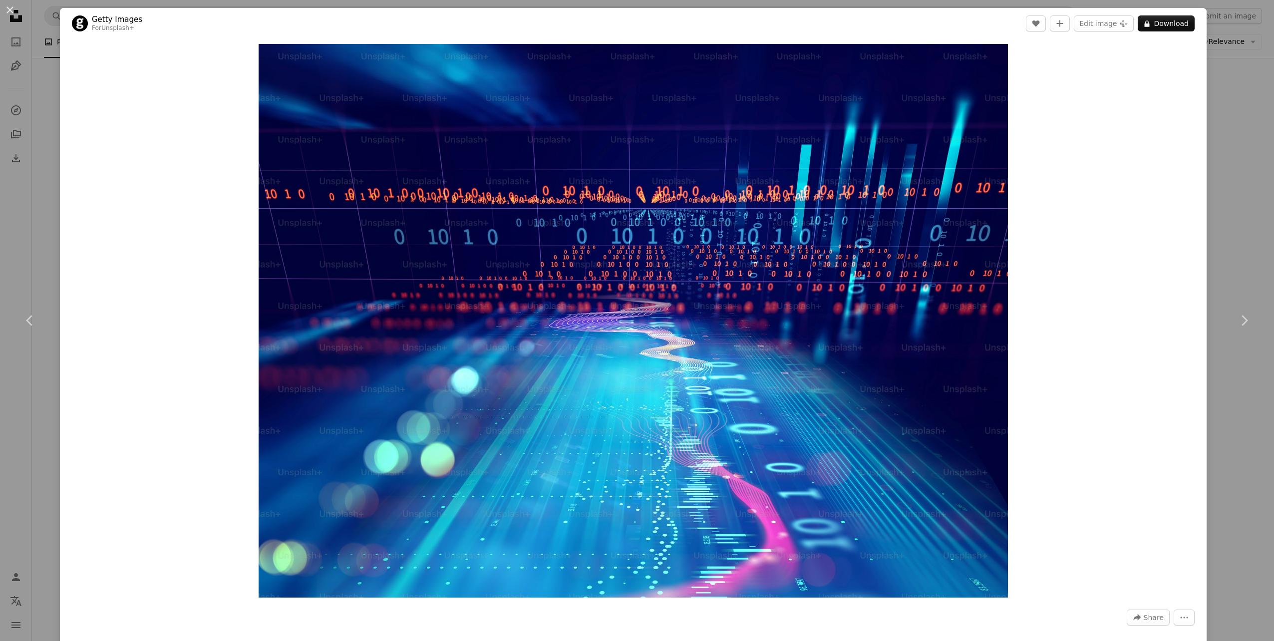
click at [1219, 65] on div "An X shape Chevron left Chevron right Getty Images For Unsplash+ A heart A plus…" at bounding box center [637, 320] width 1274 height 641
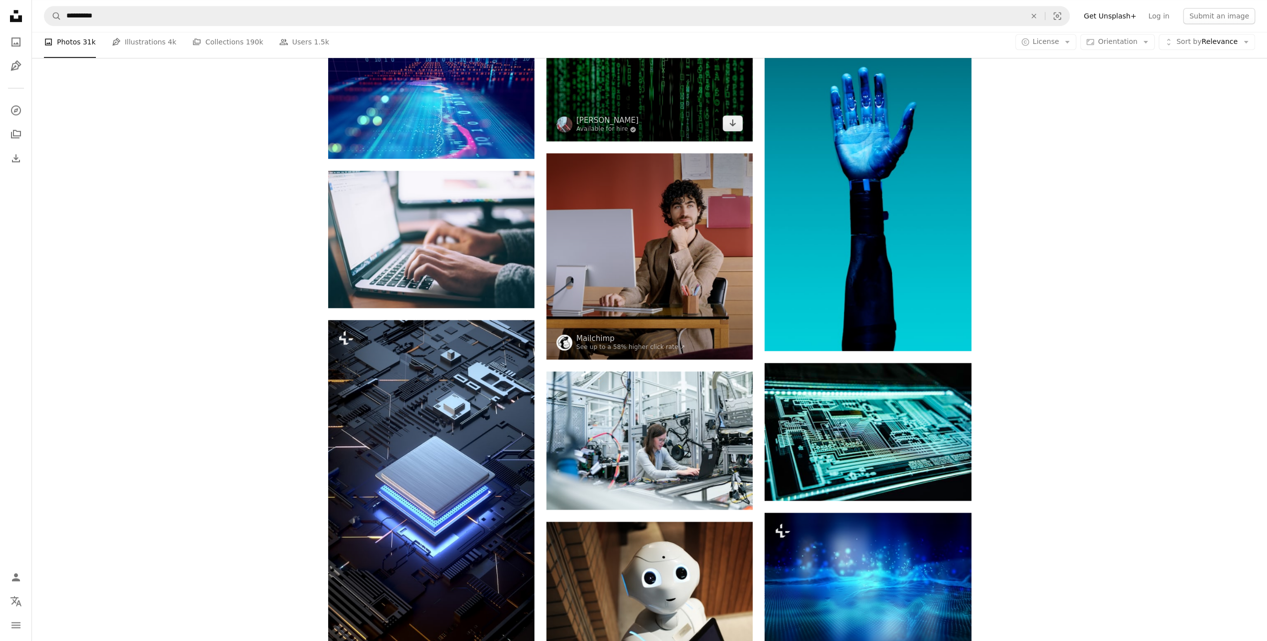
scroll to position [749, 0]
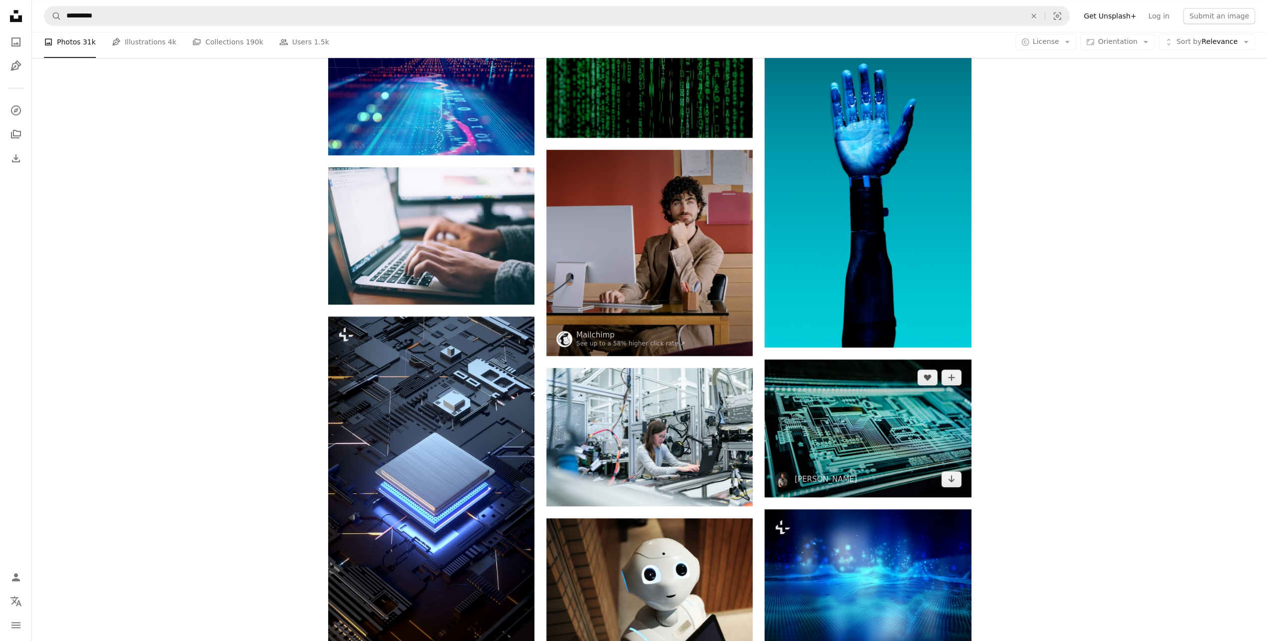
drag, startPoint x: 958, startPoint y: 434, endPoint x: 1022, endPoint y: 403, distance: 70.6
click at [958, 434] on img at bounding box center [867, 429] width 206 height 138
click at [871, 434] on img at bounding box center [867, 429] width 206 height 138
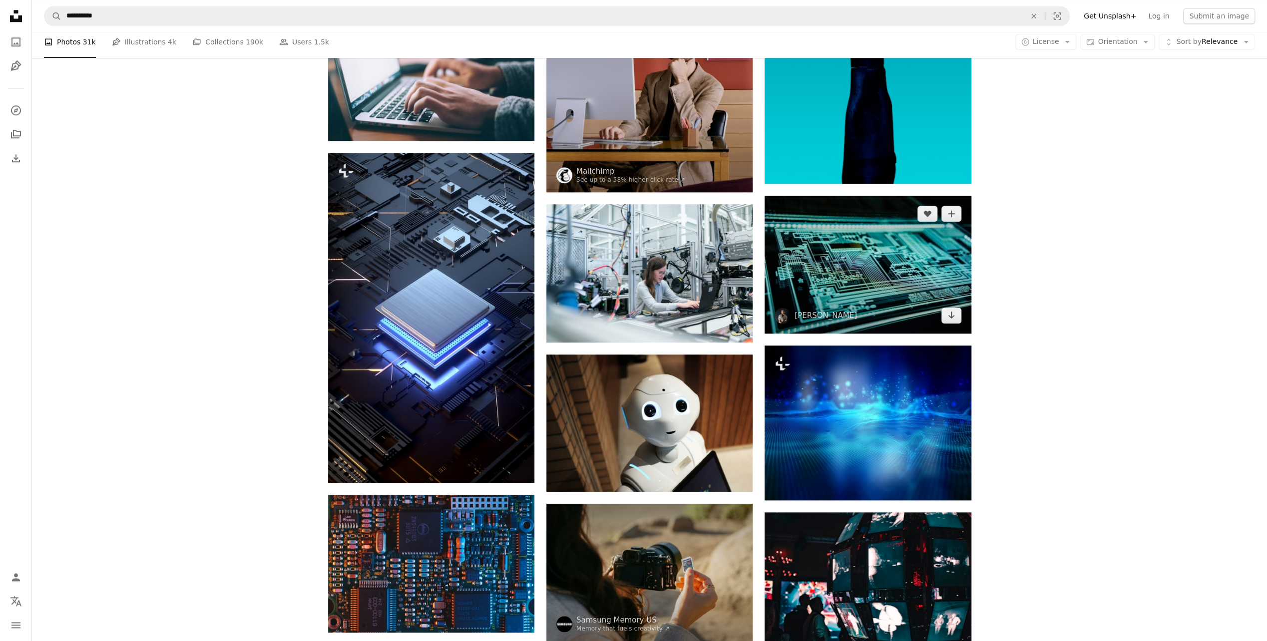
scroll to position [999, 0]
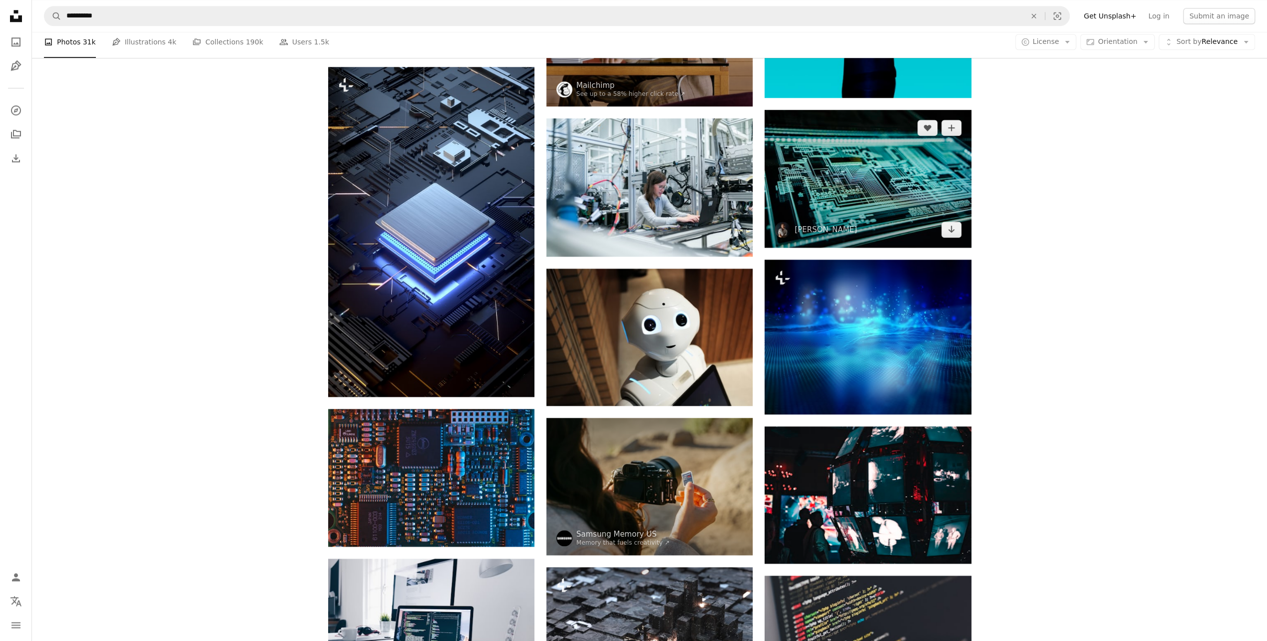
click at [839, 191] on img at bounding box center [867, 179] width 206 height 138
click at [912, 173] on img at bounding box center [867, 179] width 206 height 138
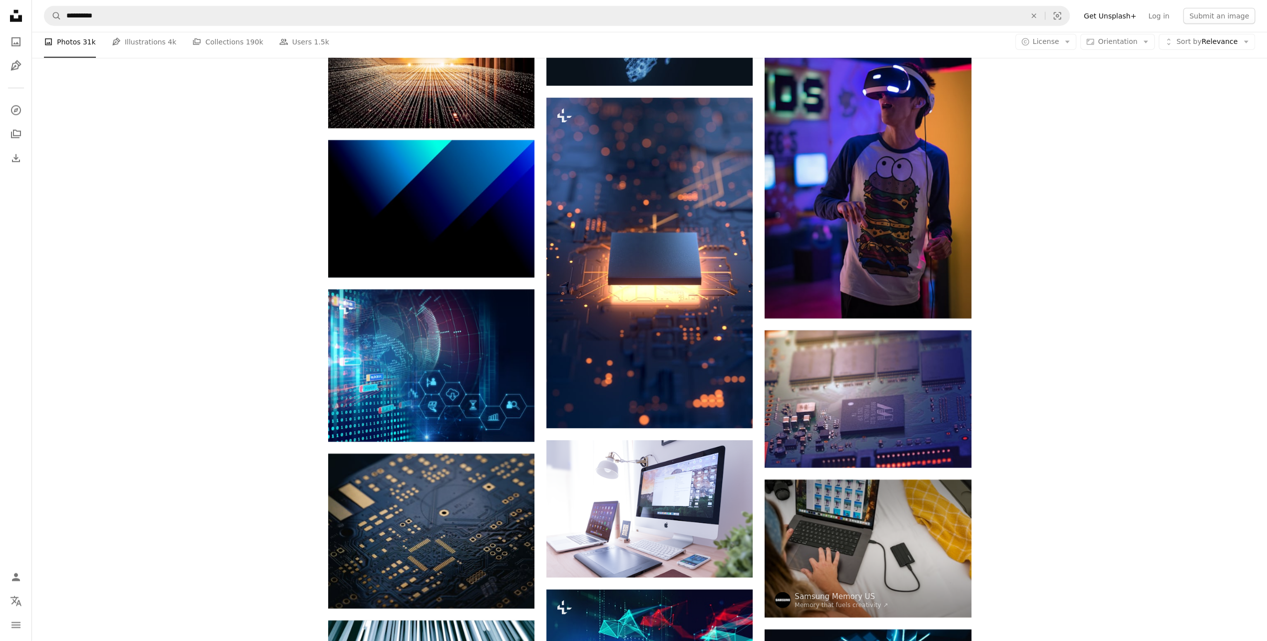
scroll to position [2646, 0]
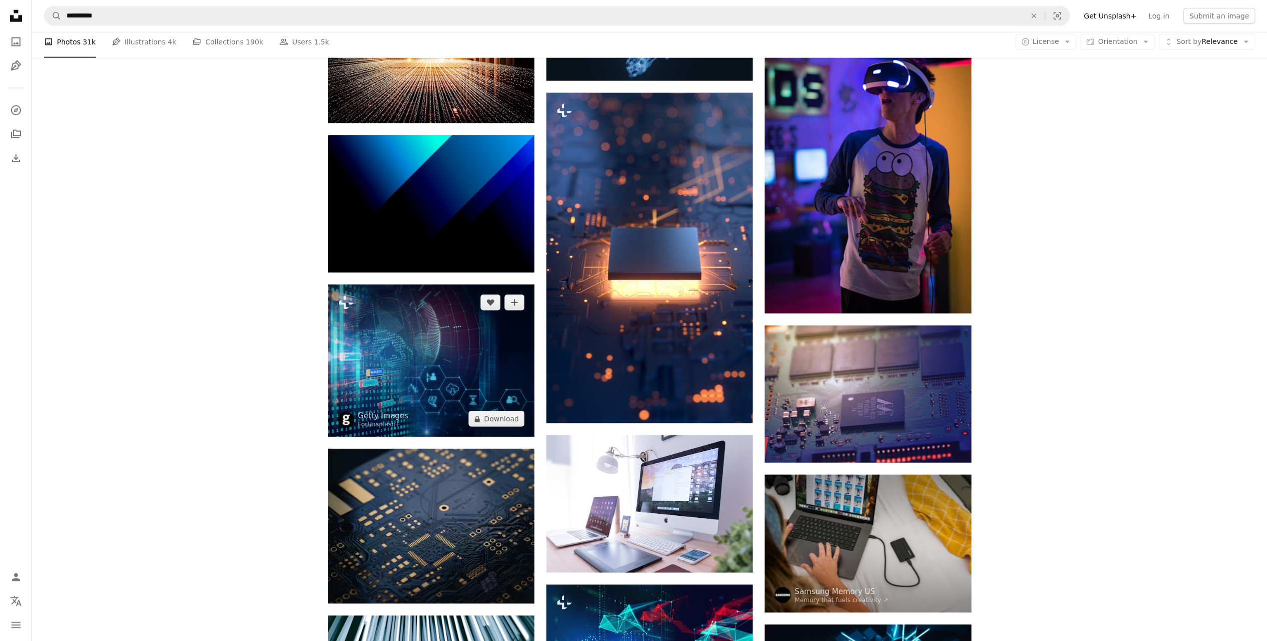
click at [502, 360] on img at bounding box center [431, 361] width 206 height 152
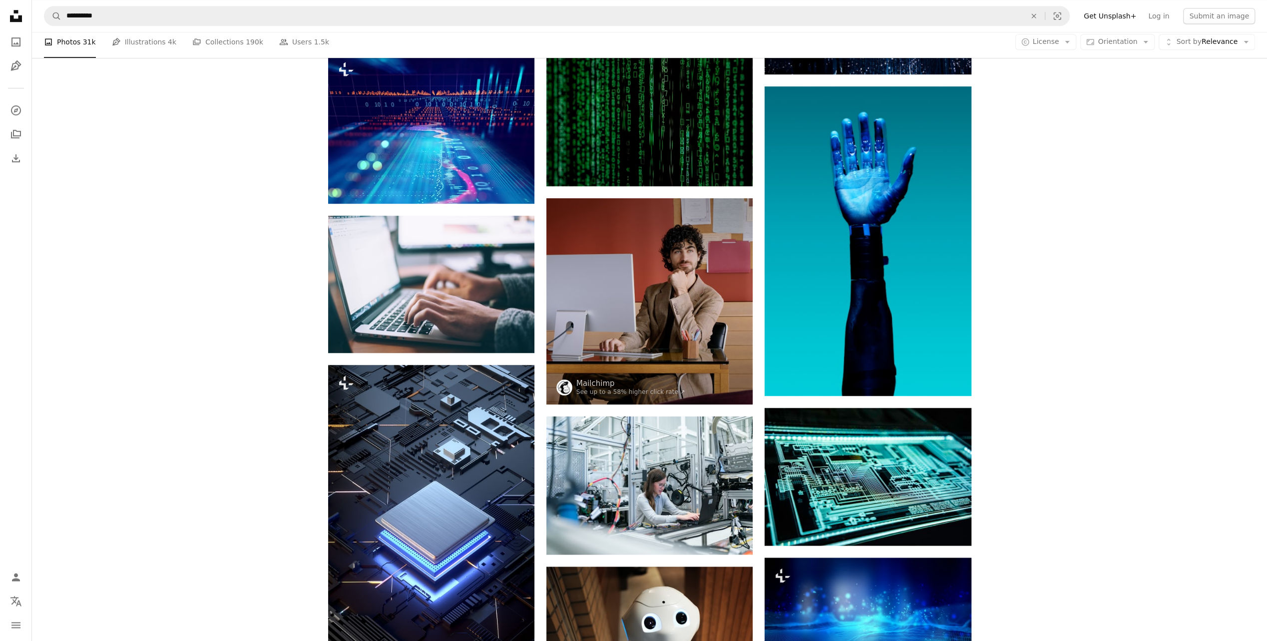
scroll to position [699, 0]
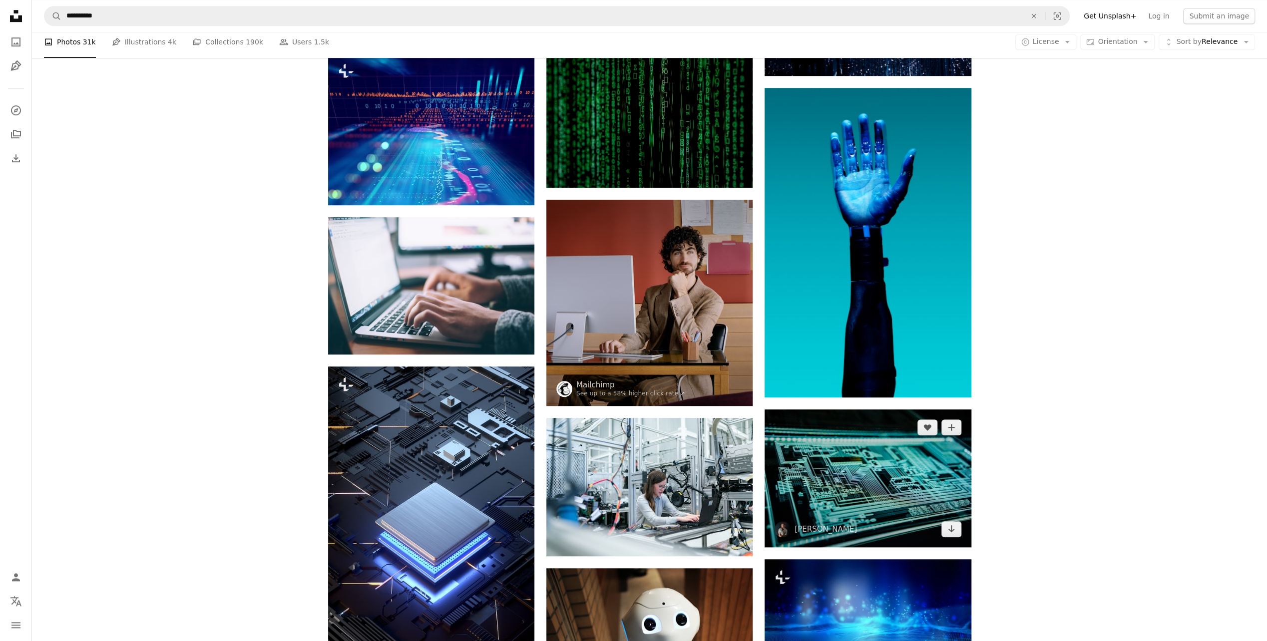
click at [820, 449] on img at bounding box center [867, 478] width 206 height 138
